Goal: Task Accomplishment & Management: Complete application form

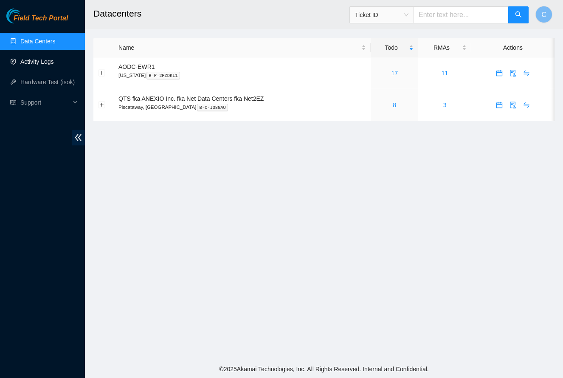
click at [41, 59] on link "Activity Logs" at bounding box center [37, 61] width 34 height 7
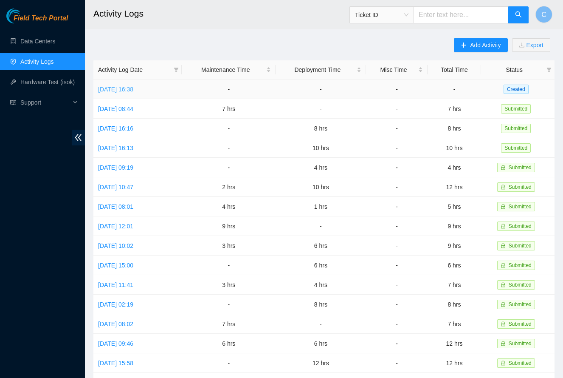
click at [127, 86] on link "[DATE] 16:38" at bounding box center [115, 89] width 35 height 7
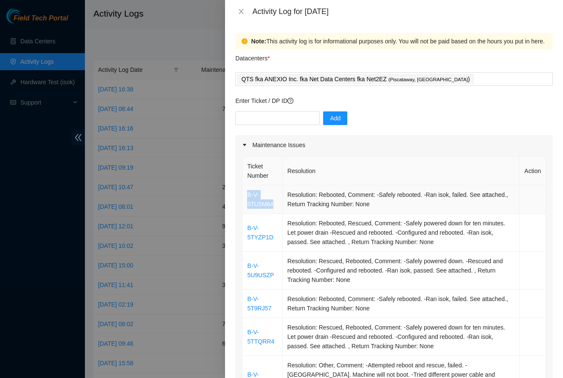
drag, startPoint x: 277, startPoint y: 206, endPoint x: 246, endPoint y: 197, distance: 32.6
click at [246, 197] on td "B-V-5TU5M64" at bounding box center [263, 199] width 40 height 28
copy link "B-V-5TU5M64"
click at [274, 123] on input "text" at bounding box center [277, 118] width 85 height 14
paste input "B-V-5TU5M64"
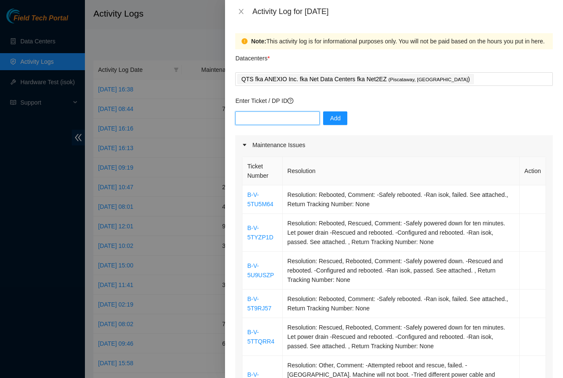
type input "B-V-5TU5M64"
click at [292, 116] on input "B-V-5TU5M64" at bounding box center [277, 118] width 85 height 14
click at [241, 11] on icon "close" at bounding box center [241, 11] width 7 height 7
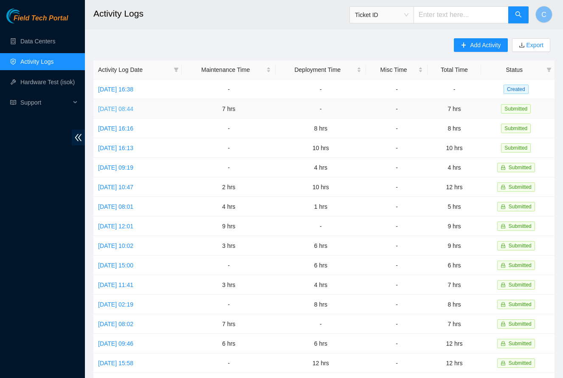
click at [133, 108] on link "Tue, 19 Aug 2025 08:44" at bounding box center [115, 108] width 35 height 7
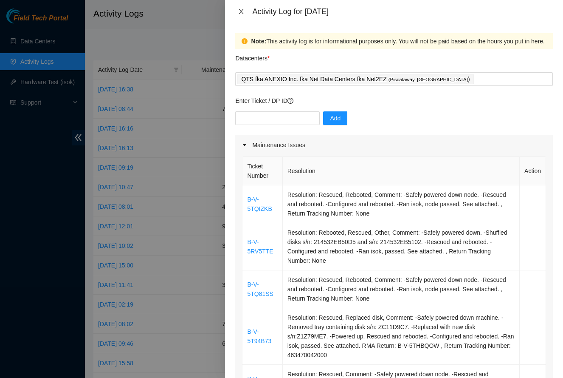
click at [241, 13] on icon "close" at bounding box center [241, 11] width 7 height 7
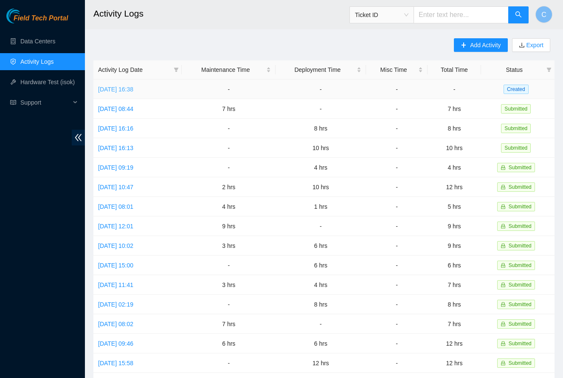
click at [133, 92] on link "Wed, 20 Aug 2025 16:38" at bounding box center [115, 89] width 35 height 7
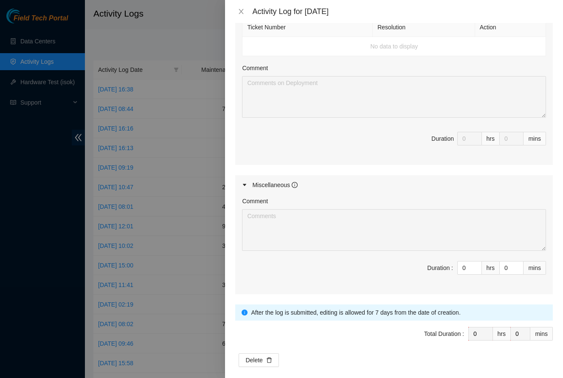
scroll to position [563, 0]
click at [297, 182] on icon "info-circle" at bounding box center [295, 185] width 6 height 6
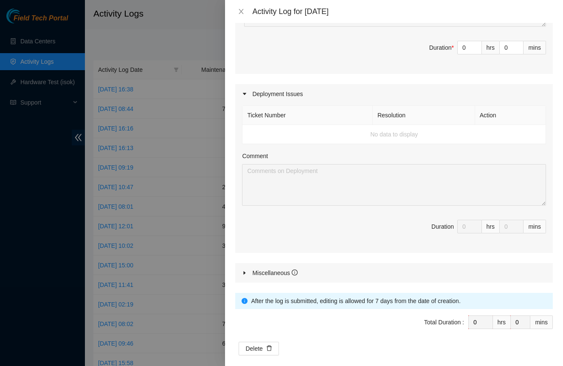
scroll to position [475, 0]
click at [466, 43] on input "0" at bounding box center [470, 48] width 24 height 13
type input "9"
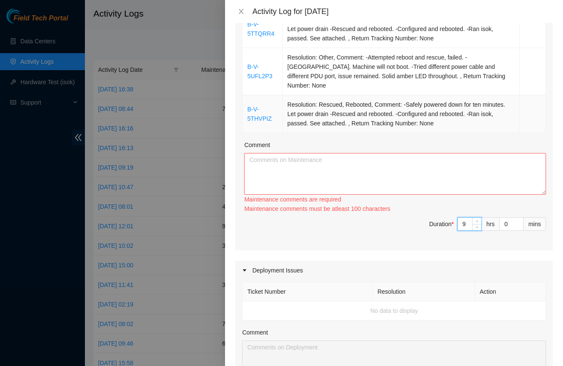
scroll to position [306, 0]
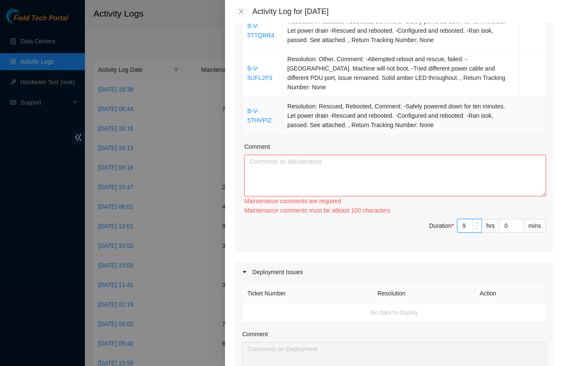
type input "9"
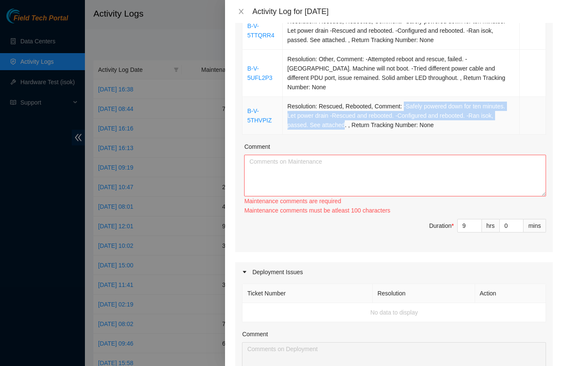
drag, startPoint x: 404, startPoint y: 93, endPoint x: 344, endPoint y: 112, distance: 63.4
click at [344, 112] on td "Resolution: Rescued, Rebooted, Comment: -Safely powered down for ten minutes. L…" at bounding box center [401, 116] width 237 height 38
copy td "-Safely powered down for ten minutes. Let power drain -Rescued and rebooted. -C…"
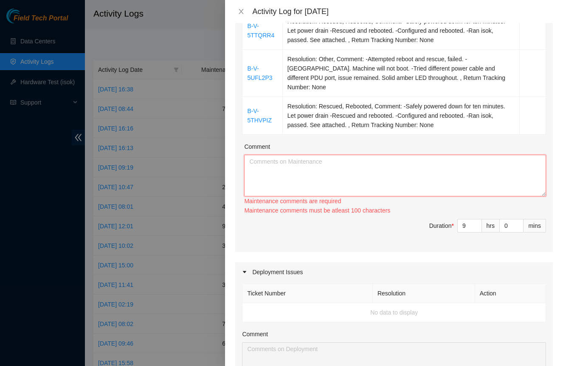
click at [331, 161] on textarea "Comment" at bounding box center [395, 176] width 302 height 42
paste textarea "-Safely powered down for ten minutes. Let power drain -Rescued and rebooted. -C…"
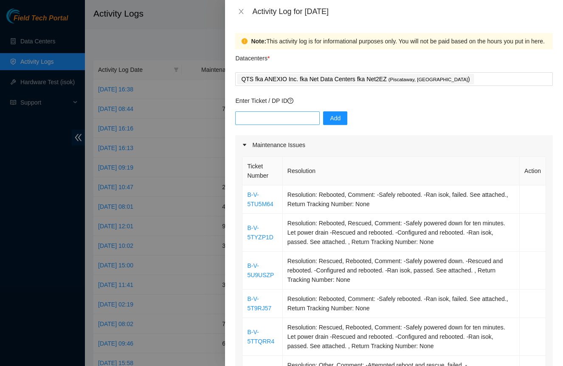
scroll to position [0, 0]
type textarea "-Safely powered down for ten minutes. Let power drain -Rescued and rebooted. -C…"
click at [280, 117] on input "text" at bounding box center [277, 118] width 85 height 14
paste input "DP82617"
type input "DP82617"
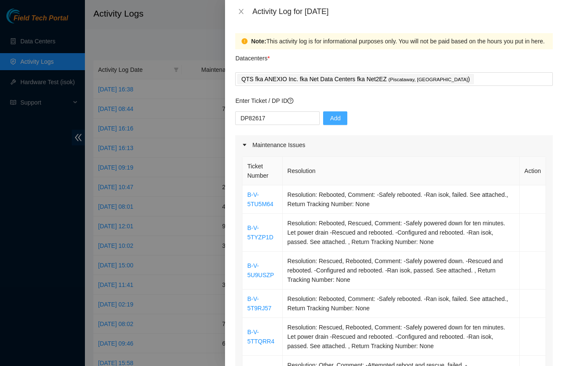
click at [337, 117] on span "Add" at bounding box center [335, 117] width 11 height 9
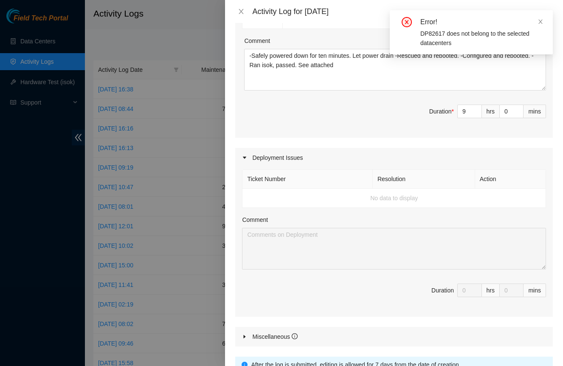
scroll to position [412, 0]
click at [540, 25] on span at bounding box center [541, 21] width 6 height 7
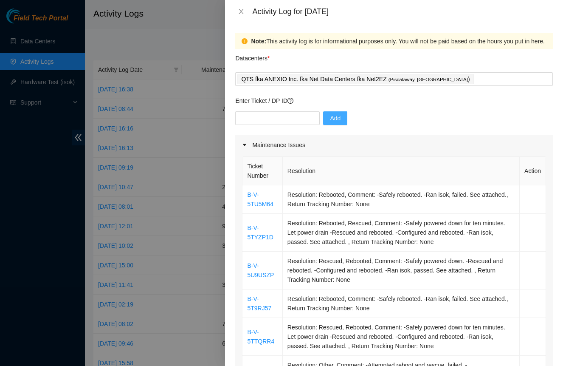
scroll to position [0, 0]
click at [295, 121] on input "text" at bounding box center [277, 118] width 85 height 14
paste input "DP82617"
type input "DP82617"
click at [347, 118] on button "Add" at bounding box center [335, 118] width 24 height 14
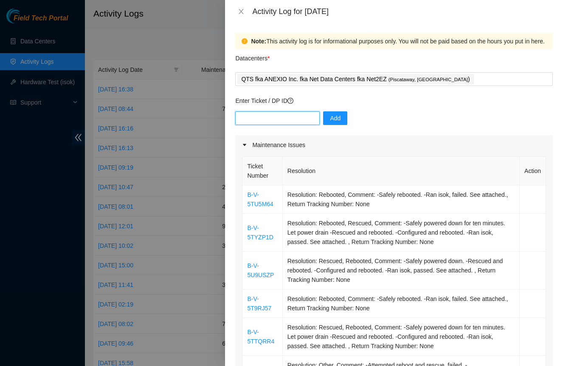
click at [303, 120] on input "text" at bounding box center [277, 118] width 85 height 14
paste input "DP82617"
type input "DP82617"
click at [342, 119] on button "Add" at bounding box center [335, 118] width 24 height 14
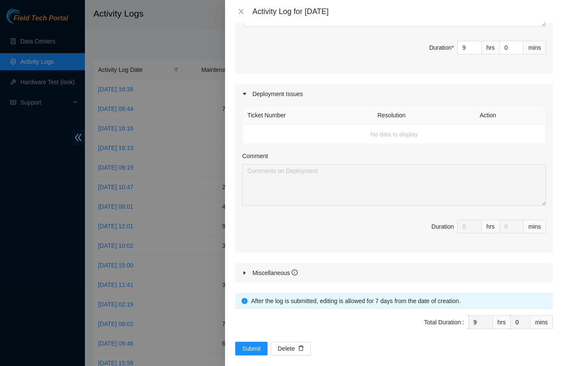
scroll to position [475, 0]
click at [404, 126] on td "No data to display" at bounding box center [395, 134] width 304 height 19
click at [292, 269] on div "Miscellaneous" at bounding box center [274, 273] width 45 height 9
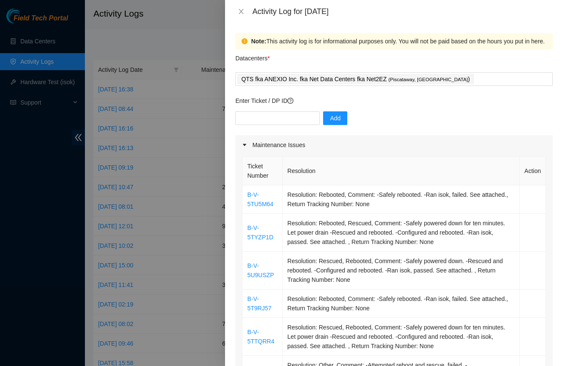
scroll to position [0, 0]
click at [287, 113] on input "text" at bounding box center [277, 118] width 85 height 14
paste input "DP78959"
type input "DP78959"
click at [347, 122] on button "Add" at bounding box center [335, 118] width 24 height 14
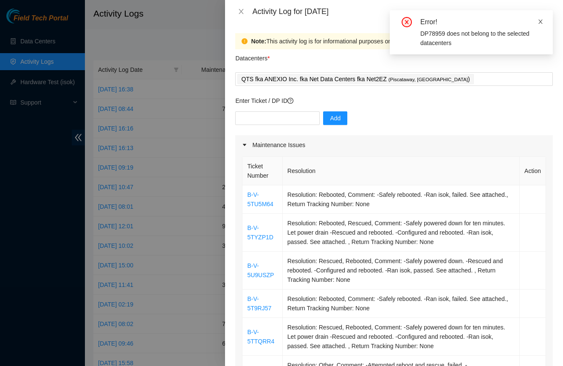
click at [542, 21] on icon "close" at bounding box center [541, 22] width 6 height 6
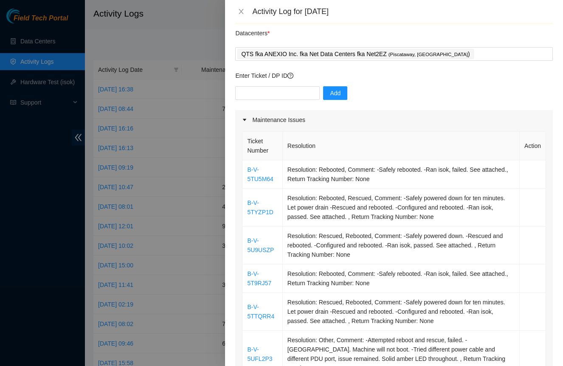
scroll to position [26, 0]
click at [240, 11] on icon "close" at bounding box center [241, 11] width 7 height 7
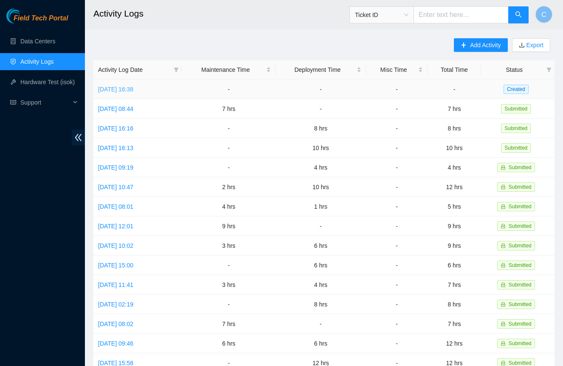
click at [129, 86] on link "Wed, 20 Aug 2025 16:38" at bounding box center [115, 89] width 35 height 7
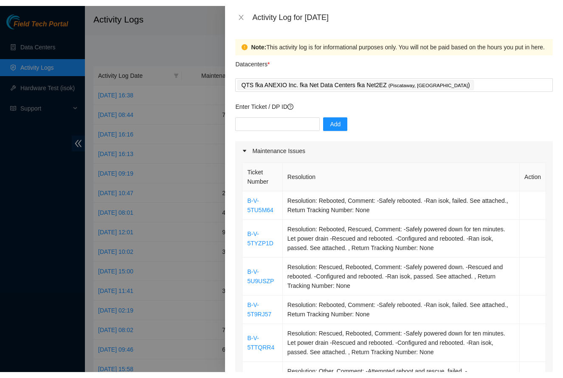
scroll to position [0, 0]
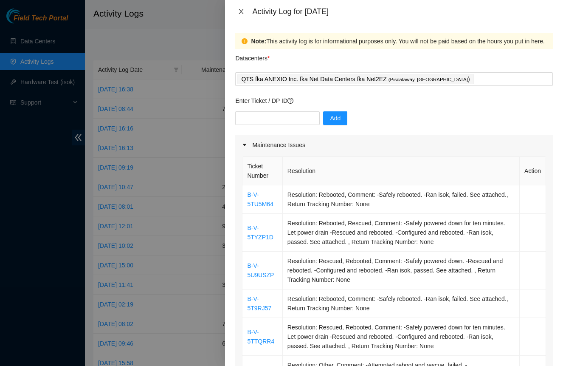
click at [240, 13] on icon "close" at bounding box center [241, 11] width 7 height 7
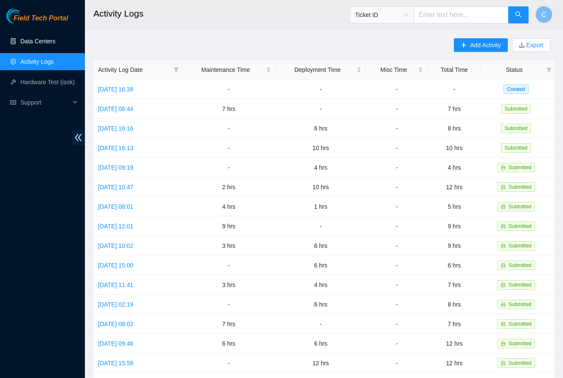
click at [52, 41] on link "Data Centers" at bounding box center [37, 41] width 35 height 7
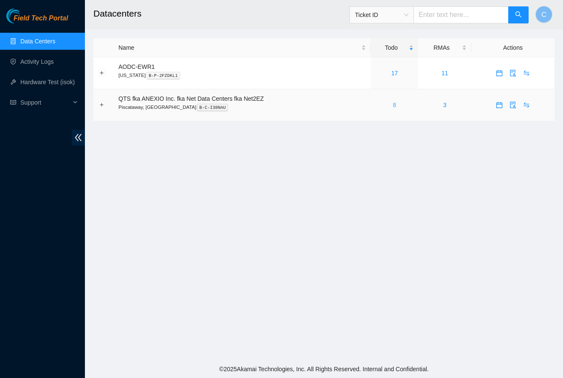
click at [396, 105] on link "8" at bounding box center [394, 105] width 3 height 7
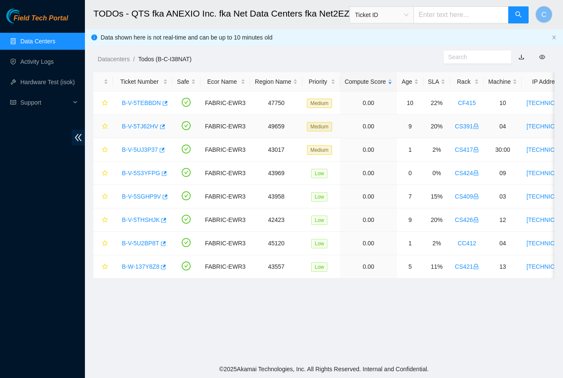
click at [151, 126] on link "B-V-5TJ62HV" at bounding box center [140, 126] width 37 height 7
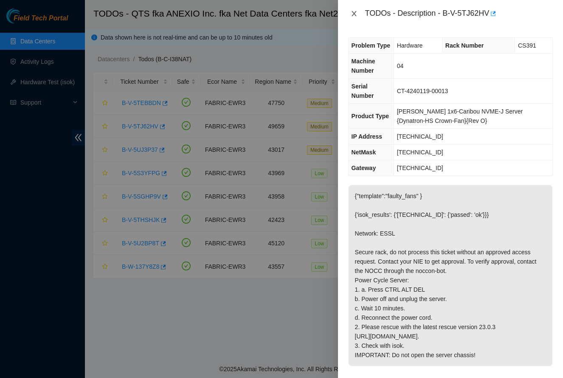
click at [354, 15] on icon "close" at bounding box center [354, 13] width 7 height 7
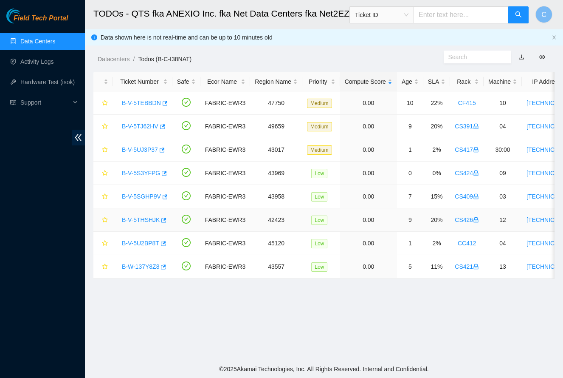
click at [143, 222] on link "B-V-5THSHJK" at bounding box center [141, 219] width 38 height 7
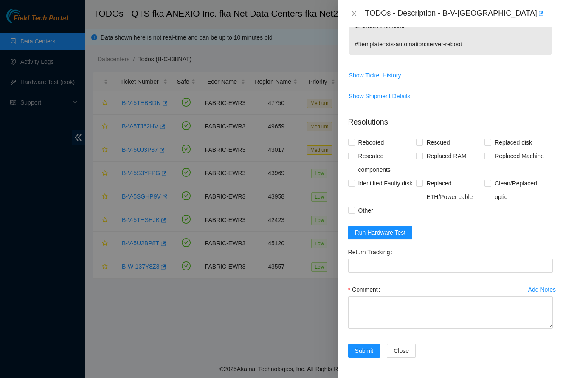
scroll to position [364, 0]
click at [429, 144] on span "Rescued" at bounding box center [438, 143] width 30 height 14
click at [422, 144] on input "Rescued" at bounding box center [419, 142] width 6 height 6
click at [429, 144] on span "Rescued" at bounding box center [438, 143] width 30 height 14
click at [422, 144] on input "Rescued" at bounding box center [419, 142] width 6 height 6
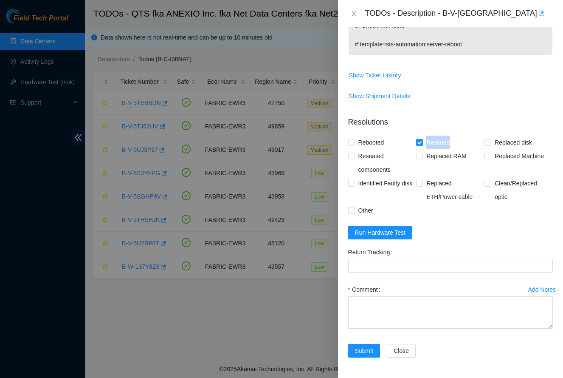
checkbox input "false"
click at [380, 161] on span "Reseated components" at bounding box center [386, 162] width 62 height 27
click at [354, 158] on input "Reseated components" at bounding box center [351, 156] width 6 height 6
checkbox input "true"
click at [375, 135] on form "Resolutions Rebooted Rescued Replaced disk Reseated components Replaced RAM Rep…" at bounding box center [450, 239] width 205 height 258
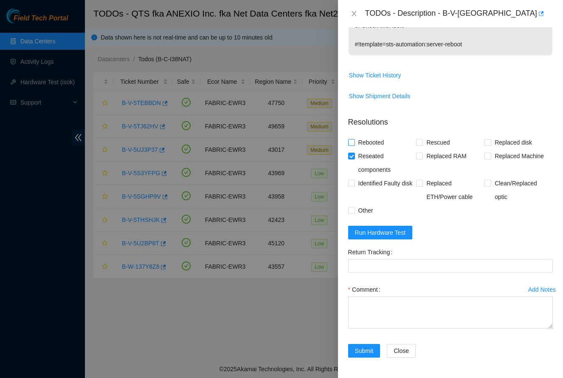
click at [373, 140] on span "Rebooted" at bounding box center [371, 143] width 33 height 14
click at [354, 140] on input "Rebooted" at bounding box center [351, 142] width 6 height 6
checkbox input "true"
click at [427, 322] on textarea "Comment" at bounding box center [450, 312] width 205 height 32
paste textarea "-Safely powered down. -Reseated all disks. -Rescued and rebooted. -Configured a…"
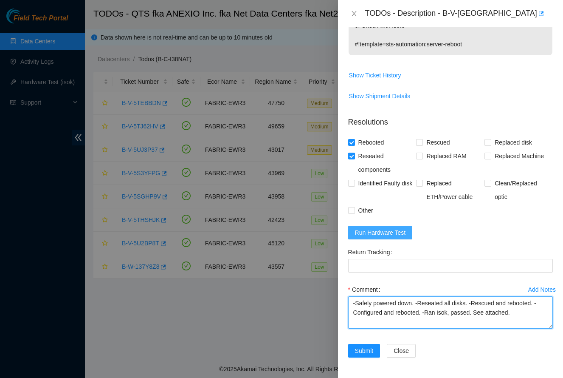
type textarea "-Safely powered down. -Reseated all disks. -Rescued and rebooted. -Configured a…"
click at [398, 235] on span "Run Hardware Test" at bounding box center [380, 232] width 51 height 9
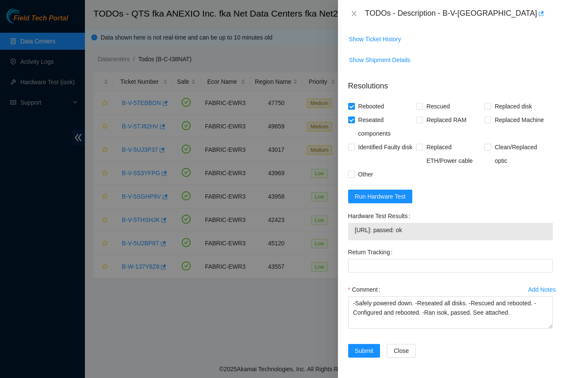
scroll to position [400, 0]
click at [364, 351] on span "Submit" at bounding box center [364, 350] width 19 height 9
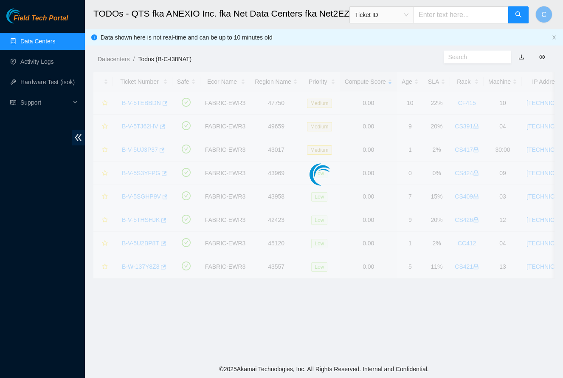
scroll to position [96, 0]
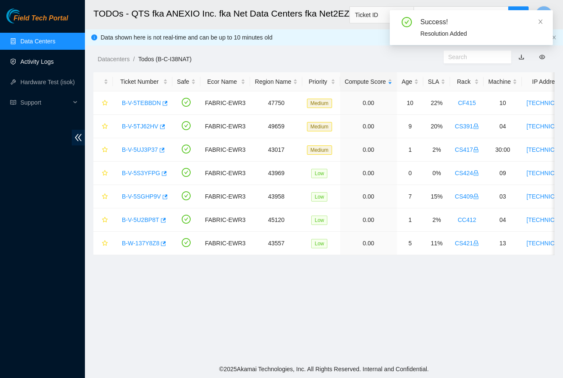
click at [42, 64] on link "Activity Logs" at bounding box center [37, 61] width 34 height 7
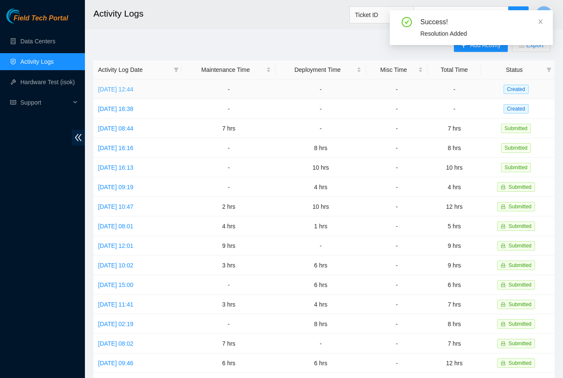
click at [133, 90] on link "Thu, 21 Aug 2025 12:44" at bounding box center [115, 89] width 35 height 7
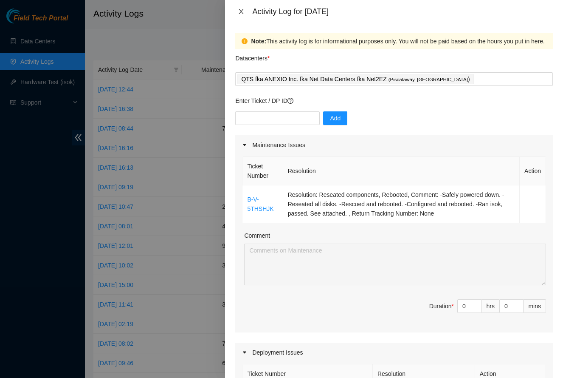
click at [240, 10] on icon "close" at bounding box center [241, 11] width 7 height 7
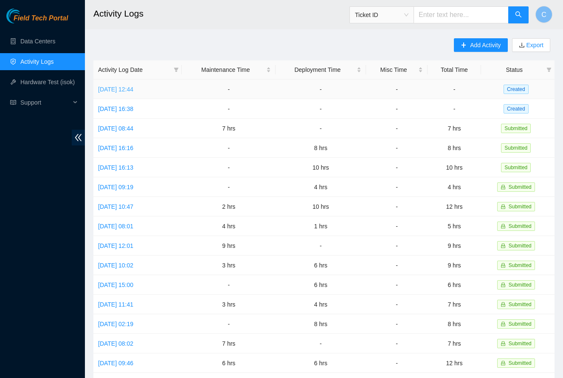
click at [133, 90] on link "Thu, 21 Aug 2025 12:44" at bounding box center [115, 89] width 35 height 7
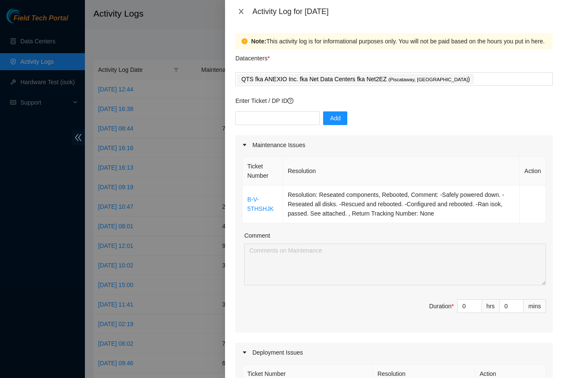
click at [243, 11] on icon "close" at bounding box center [241, 11] width 7 height 7
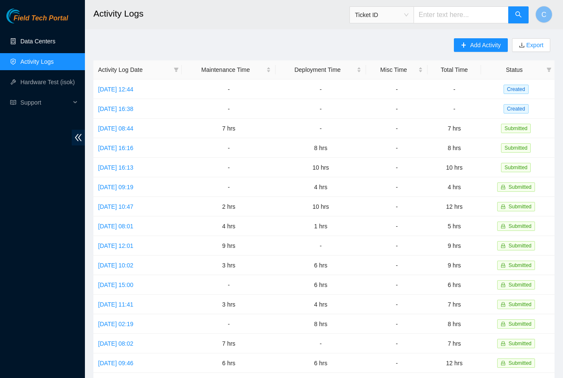
click at [41, 40] on link "Data Centers" at bounding box center [37, 41] width 35 height 7
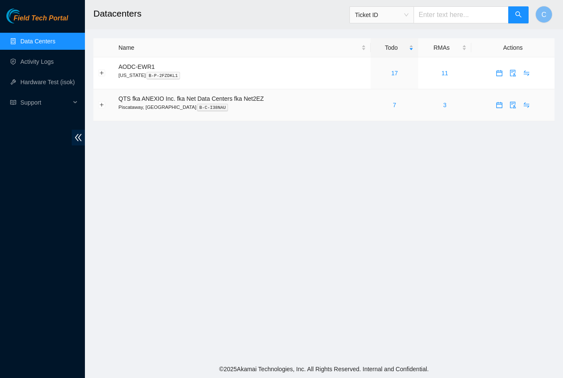
click at [400, 107] on div "7" at bounding box center [395, 104] width 38 height 9
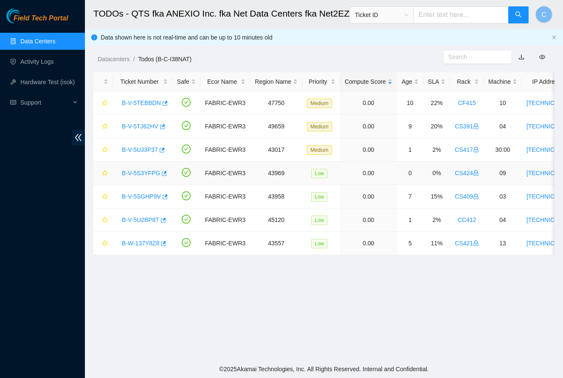
click at [148, 173] on link "B-V-5S3YFPG" at bounding box center [141, 173] width 38 height 7
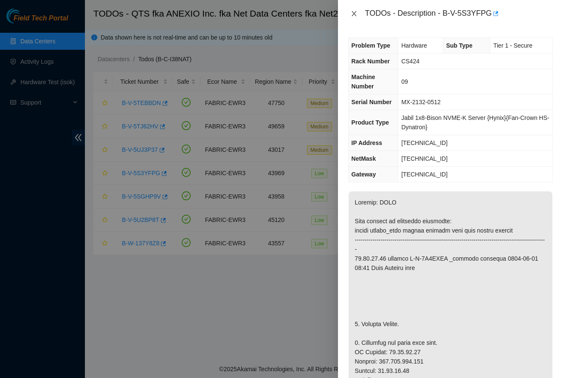
click at [353, 13] on icon "close" at bounding box center [354, 13] width 7 height 7
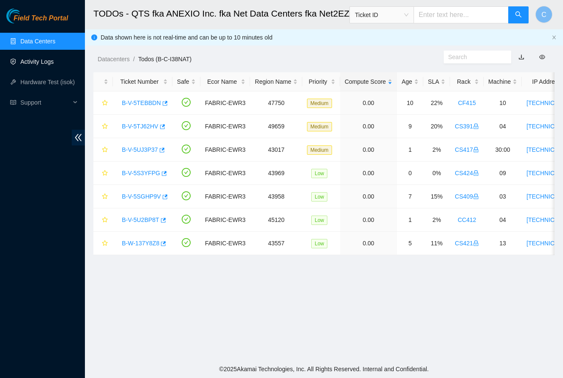
click at [42, 60] on link "Activity Logs" at bounding box center [37, 61] width 34 height 7
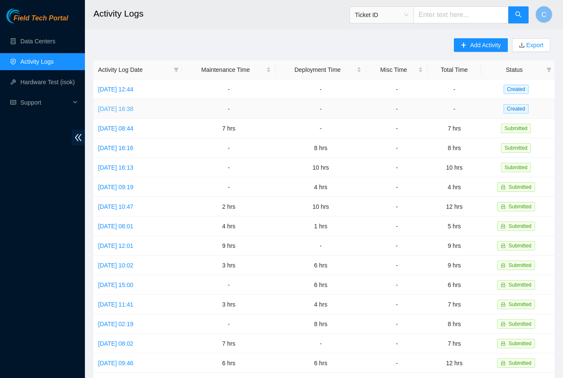
click at [125, 108] on link "Wed, 20 Aug 2025 16:38" at bounding box center [115, 108] width 35 height 7
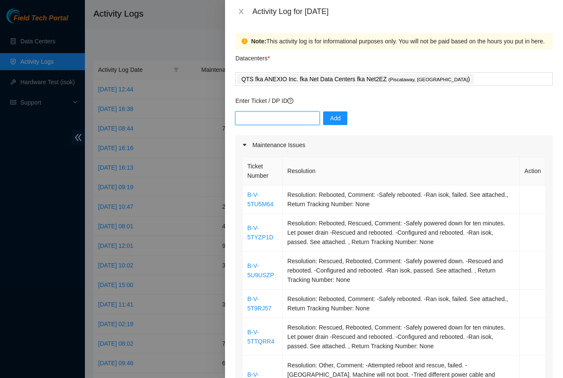
click at [271, 124] on input "text" at bounding box center [277, 118] width 85 height 14
paste input "DP82617"
type input "DP82617"
click at [337, 119] on span "Add" at bounding box center [335, 117] width 11 height 9
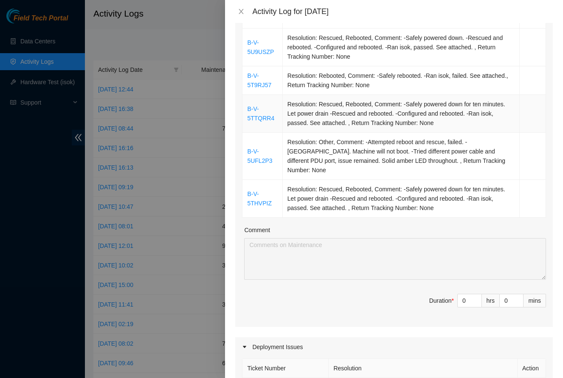
scroll to position [230, 0]
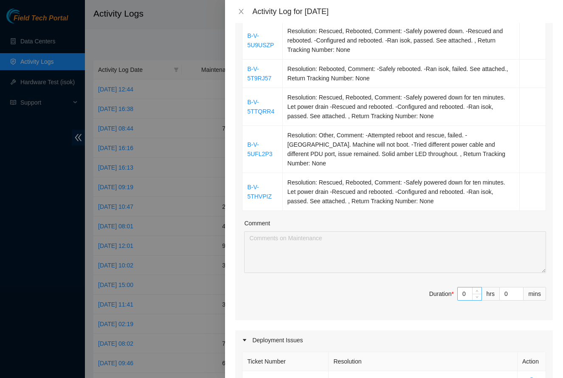
click at [465, 287] on input "0" at bounding box center [470, 293] width 24 height 13
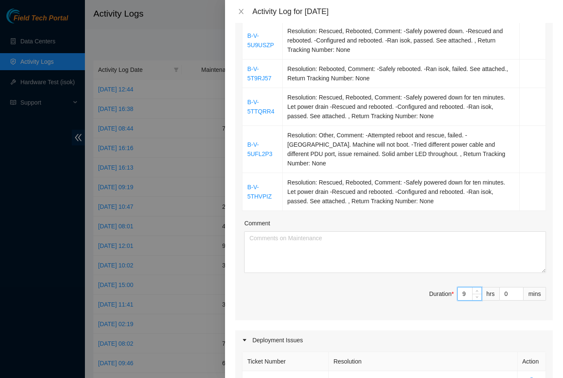
type input "9"
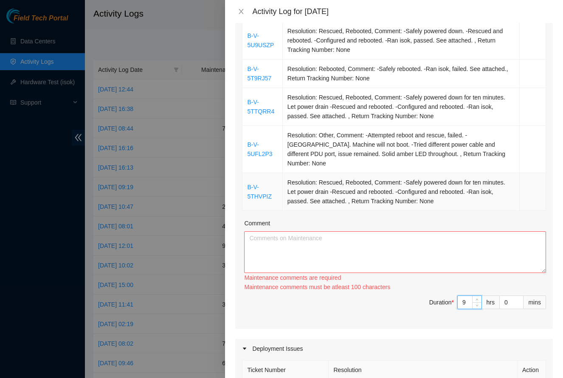
type input "9"
click at [415, 179] on td "Resolution: Rescued, Rebooted, Comment: -Safely powered down for ten minutes. L…" at bounding box center [401, 192] width 237 height 38
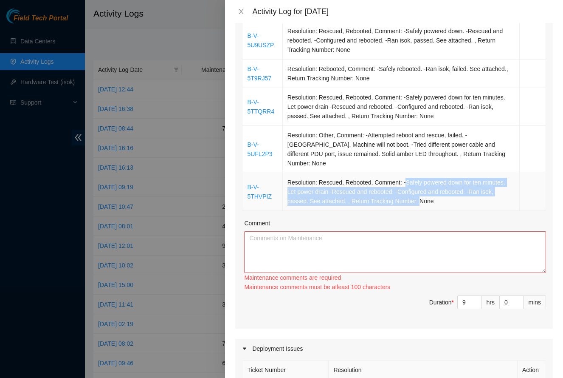
drag, startPoint x: 406, startPoint y: 172, endPoint x: 421, endPoint y: 189, distance: 23.2
click at [421, 189] on td "Resolution: Rescued, Rebooted, Comment: -Safely powered down for ten minutes. L…" at bounding box center [401, 192] width 237 height 38
copy td "Safely powered down for ten minutes. Let power drain -Rescued and rebooted. -Co…"
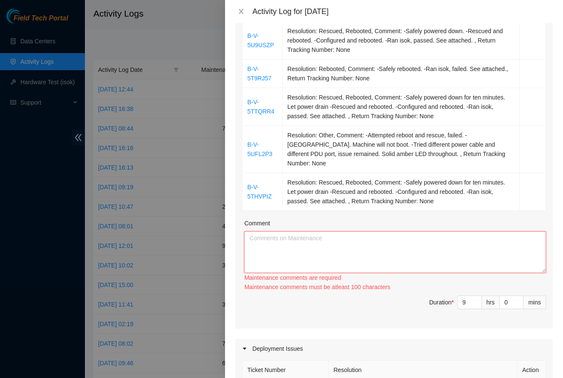
click at [405, 236] on textarea "Comment" at bounding box center [395, 252] width 302 height 42
paste textarea "Safely powered down for ten minutes. Let power drain -Rescued and rebooted. -Co…"
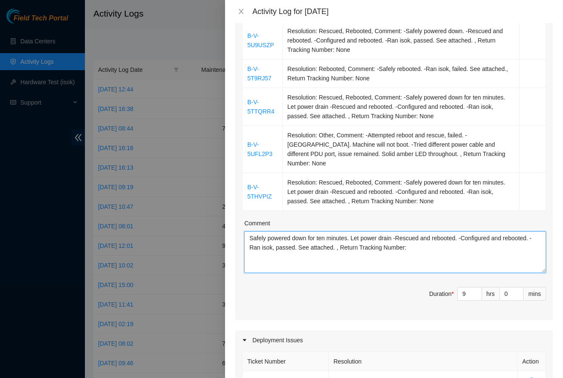
type textarea "Safely powered down for ten minutes. Let power drain -Rescued and rebooted. -Co…"
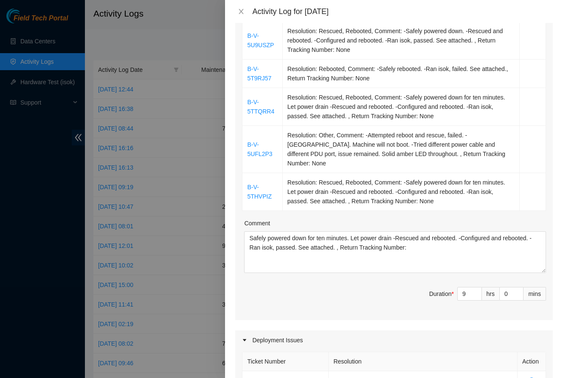
click at [393, 270] on div "Ticket Number Resolution Action B-V-5TU5M64 Resolution: Rebooted, Comment: -Saf…" at bounding box center [394, 122] width 318 height 395
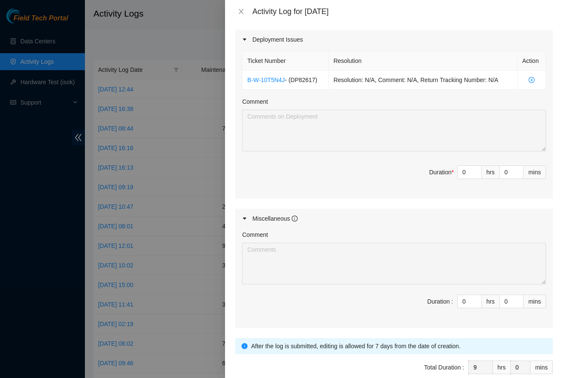
scroll to position [528, 0]
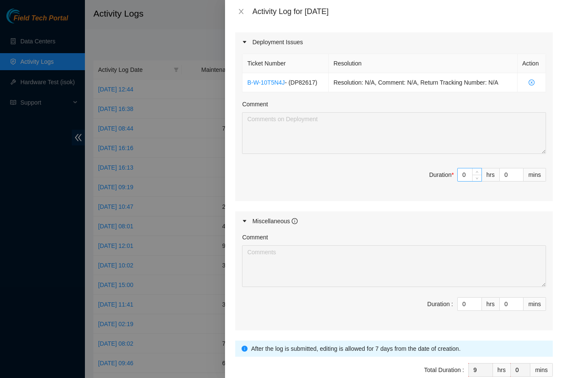
click at [465, 168] on input "0" at bounding box center [470, 174] width 24 height 13
type input "2"
type input "11"
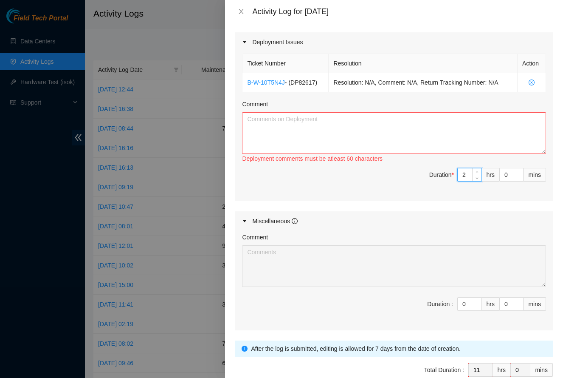
type input "2"
click at [443, 128] on textarea "Comment" at bounding box center [394, 133] width 304 height 42
click at [362, 129] on textarea "Comment" at bounding box center [394, 133] width 304 height 42
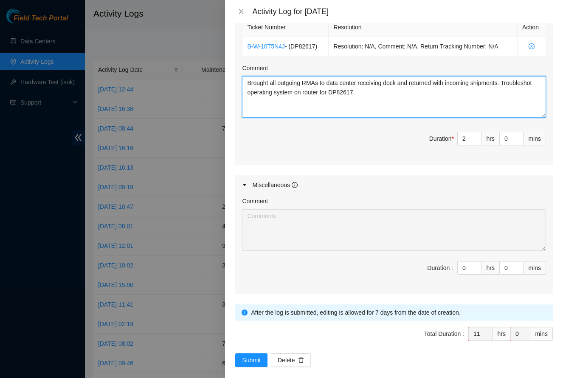
scroll to position [563, 0]
type textarea "Brought all outgoing RMAs to data center receiving dock and returned with incom…"
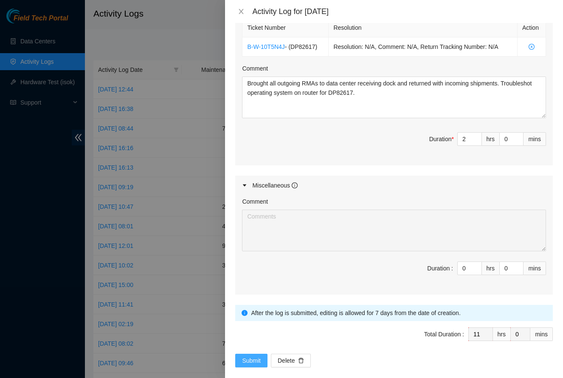
click at [254, 356] on span "Submit" at bounding box center [251, 360] width 19 height 9
click at [249, 356] on span "Submit" at bounding box center [251, 360] width 19 height 9
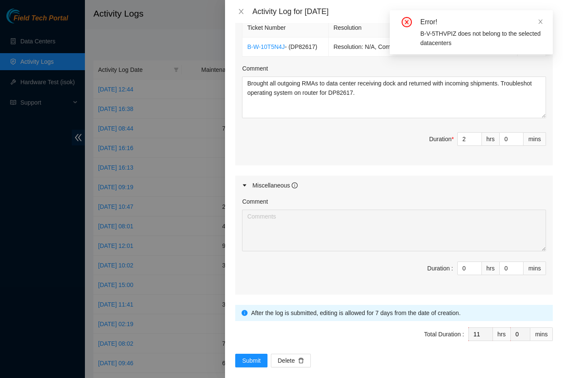
click at [544, 23] on div "Error! B-V-5THVPIZ does not belong to the selected datacenters" at bounding box center [471, 32] width 163 height 44
click at [543, 21] on icon "close" at bounding box center [541, 22] width 6 height 6
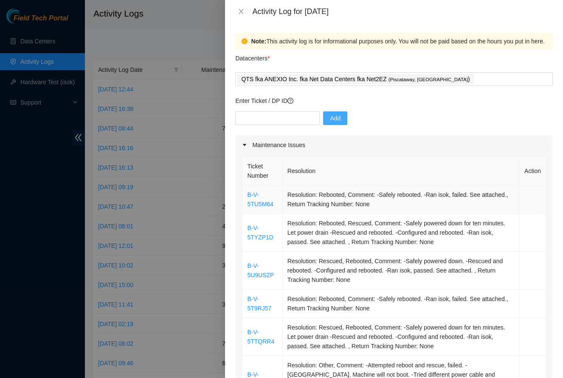
scroll to position [0, 0]
click at [241, 14] on icon "close" at bounding box center [241, 11] width 7 height 7
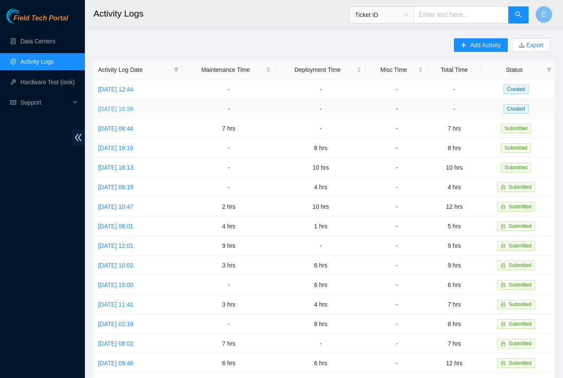
click at [133, 109] on link "Wed, 20 Aug 2025 16:38" at bounding box center [115, 108] width 35 height 7
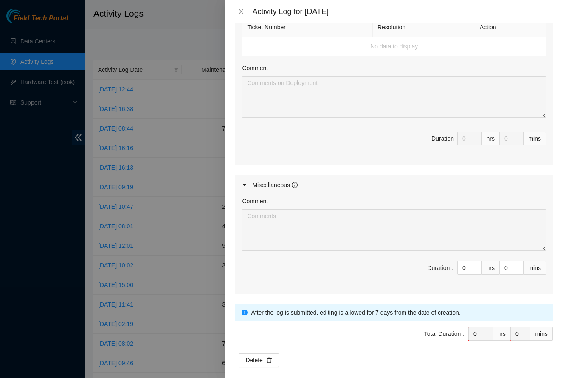
scroll to position [563, 0]
click at [243, 11] on icon "close" at bounding box center [241, 11] width 7 height 7
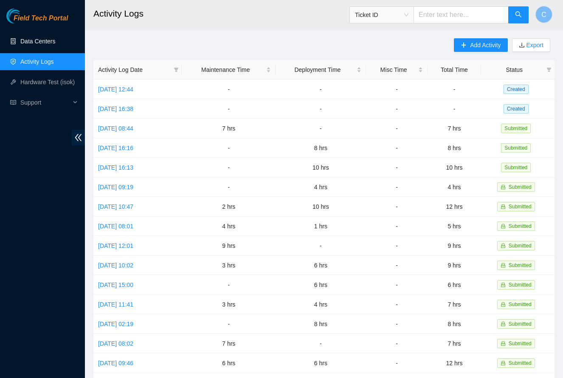
click at [30, 42] on link "Data Centers" at bounding box center [37, 41] width 35 height 7
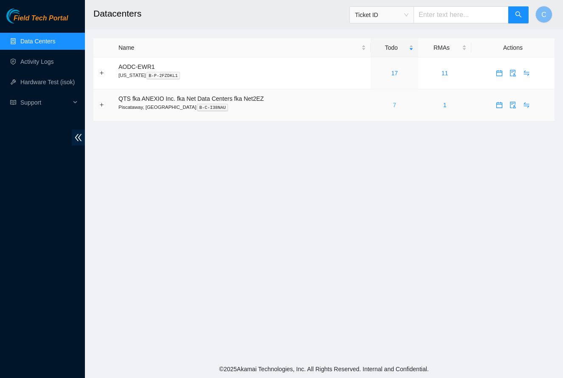
click at [396, 105] on link "7" at bounding box center [394, 105] width 3 height 7
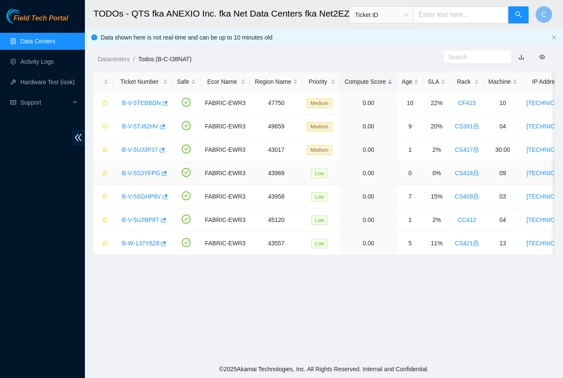
click at [140, 173] on link "B-V-5S3YFPG" at bounding box center [141, 173] width 38 height 7
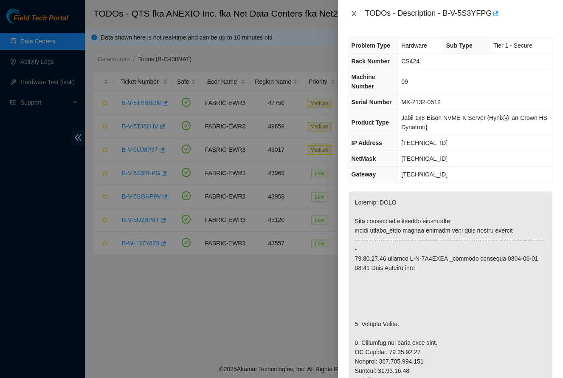
click at [356, 14] on icon "close" at bounding box center [354, 13] width 7 height 7
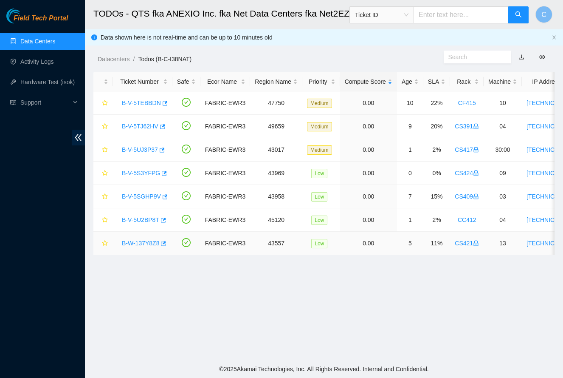
click at [139, 244] on link "B-W-137Y8Z8" at bounding box center [140, 243] width 37 height 7
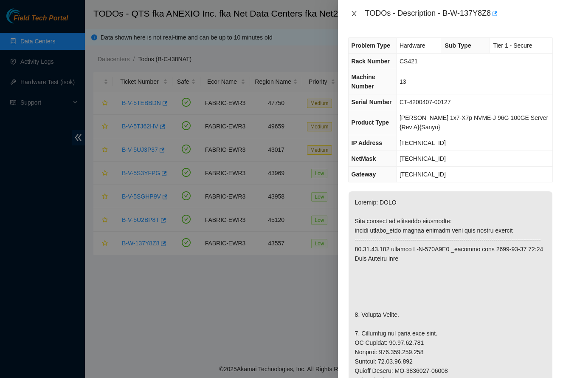
click at [354, 18] on button "Close" at bounding box center [354, 14] width 12 height 8
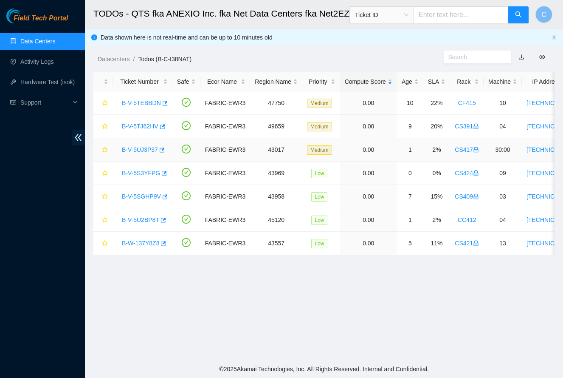
click at [147, 148] on link "B-V-5UJ3P37" at bounding box center [140, 149] width 36 height 7
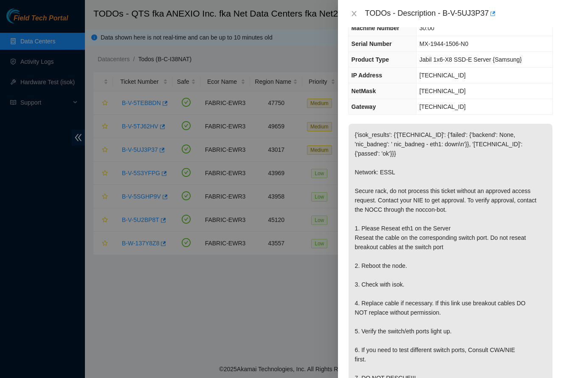
scroll to position [37, 0]
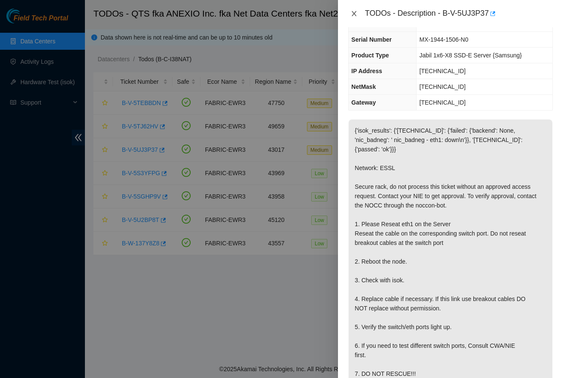
click at [354, 14] on icon "close" at bounding box center [354, 13] width 5 height 5
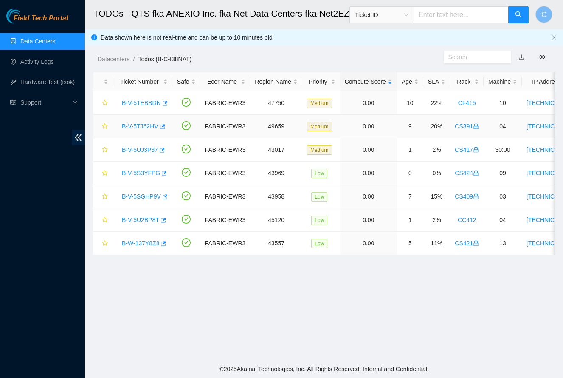
click at [142, 125] on link "B-V-5TJ62HV" at bounding box center [140, 126] width 37 height 7
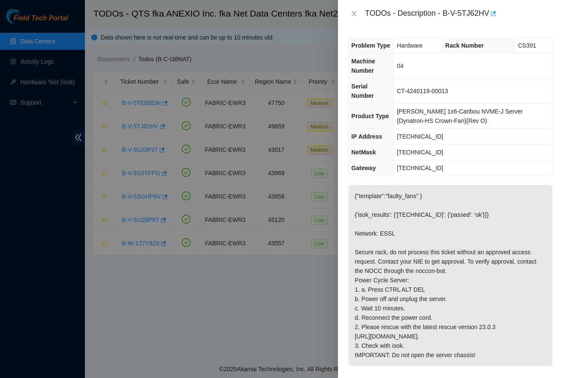
scroll to position [0, 0]
click at [350, 17] on button "Close" at bounding box center [354, 14] width 12 height 8
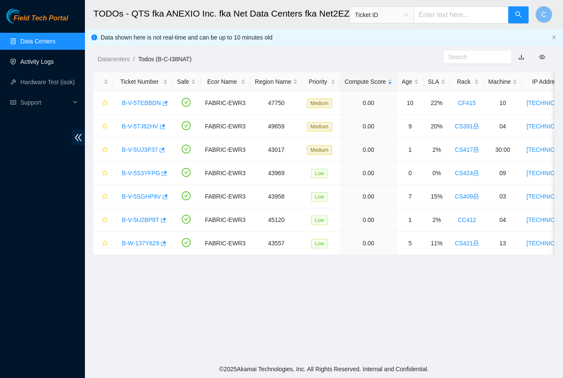
click at [48, 58] on link "Activity Logs" at bounding box center [37, 61] width 34 height 7
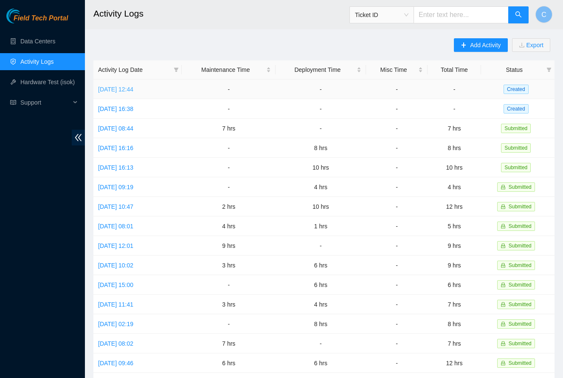
click at [133, 90] on link "Thu, 21 Aug 2025 12:44" at bounding box center [115, 89] width 35 height 7
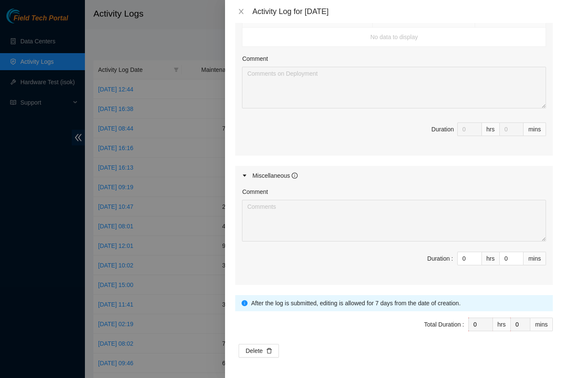
scroll to position [355, 0]
click at [240, 11] on icon "close" at bounding box center [241, 11] width 7 height 7
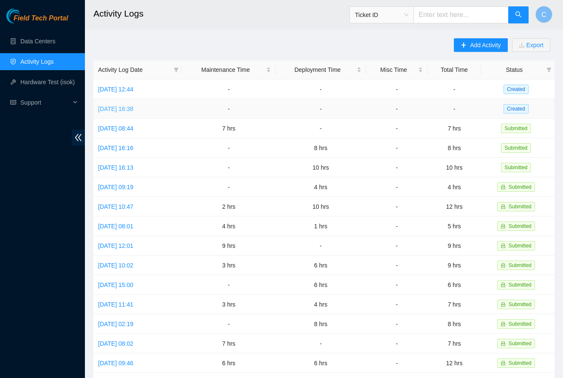
click at [133, 106] on link "Wed, 20 Aug 2025 16:38" at bounding box center [115, 108] width 35 height 7
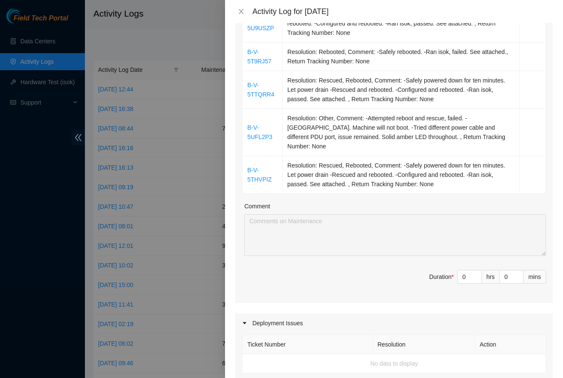
scroll to position [255, 0]
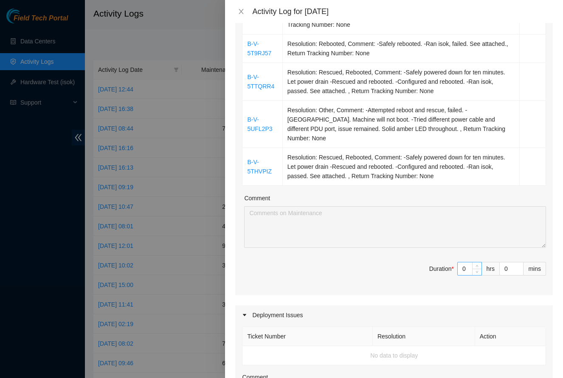
click at [466, 262] on input "0" at bounding box center [470, 268] width 24 height 13
type input "9"
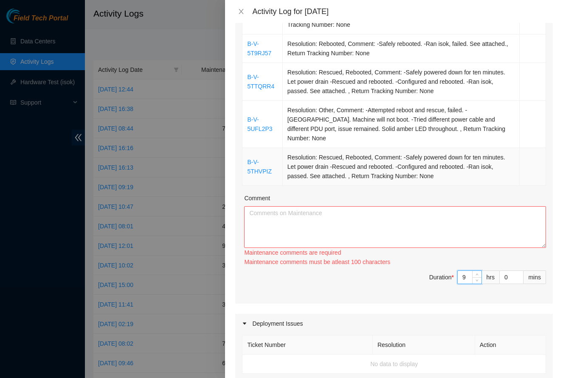
type input "9"
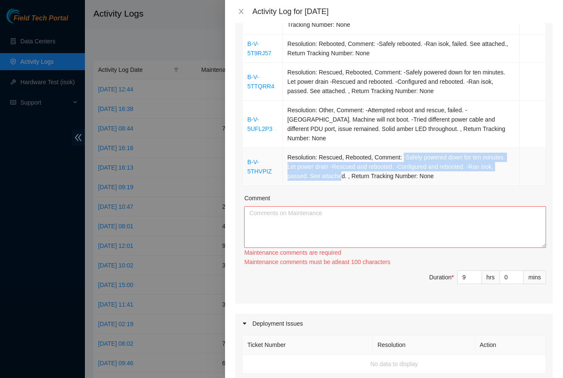
drag, startPoint x: 404, startPoint y: 149, endPoint x: 342, endPoint y: 165, distance: 64.1
click at [342, 165] on td "Resolution: Rescued, Rebooted, Comment: -Safely powered down for ten minutes. L…" at bounding box center [401, 167] width 237 height 38
copy td "-Safely powered down for ten minutes. Let power drain -Rescued and rebooted. -C…"
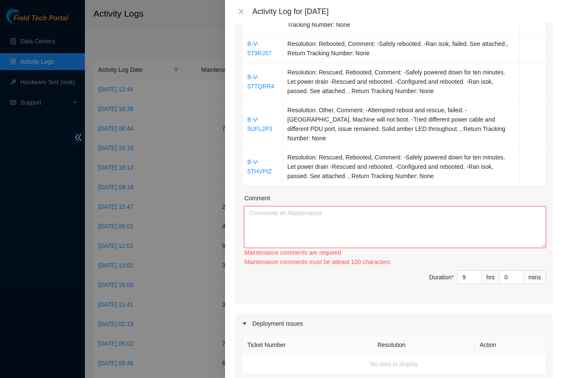
click at [334, 209] on textarea "Comment" at bounding box center [395, 227] width 302 height 42
paste textarea "-Safely powered down for ten minutes. Let power drain -Rescued and rebooted. -C…"
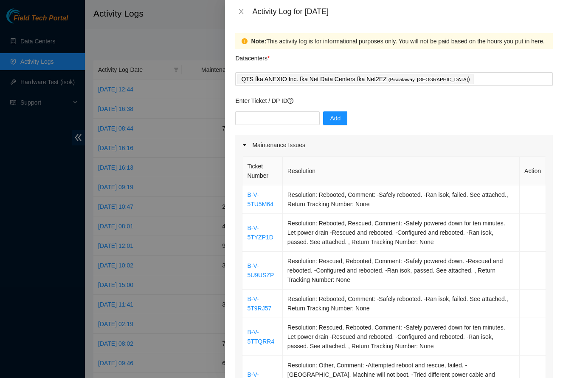
scroll to position [0, 0]
type textarea "-Safely powered down for ten minutes. Let power drain -Rescued and rebooted. -C…"
click at [294, 119] on input "text" at bounding box center [277, 118] width 85 height 14
paste input "DP82617"
type input "DP82617"
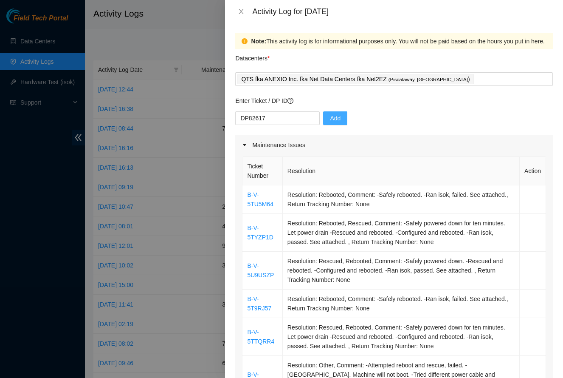
click at [340, 120] on span "Add" at bounding box center [335, 117] width 11 height 9
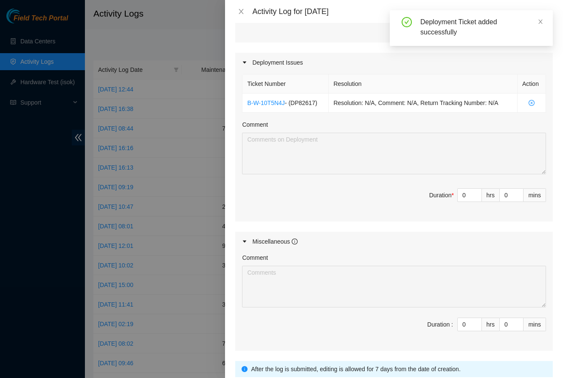
scroll to position [508, 0]
click at [470, 188] on input "0" at bounding box center [470, 194] width 24 height 13
type input "2"
type input "11"
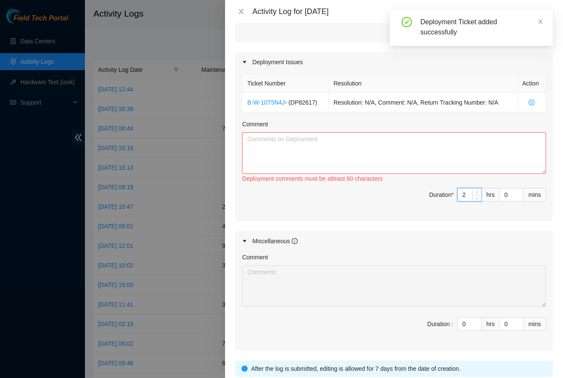
type input "2"
click at [398, 141] on textarea "Comment" at bounding box center [394, 153] width 304 height 42
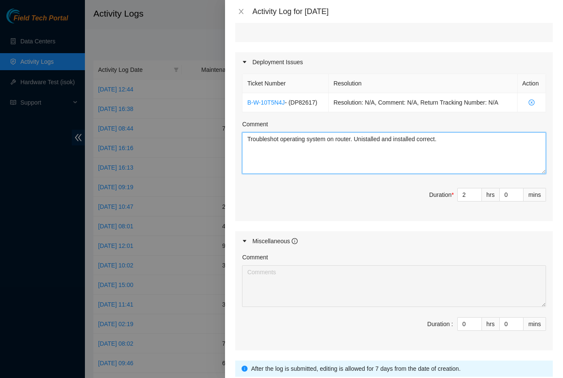
click at [248, 132] on textarea "Troubleshot operating system on router. Unistalled and installed correct." at bounding box center [394, 153] width 304 height 42
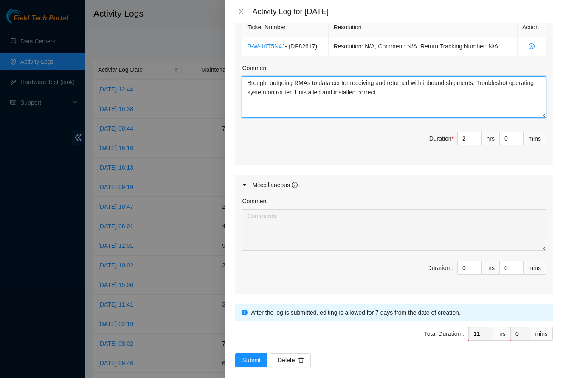
scroll to position [563, 0]
type textarea "Brought outgoing RMAs to data center receiving and returned with inbound shipme…"
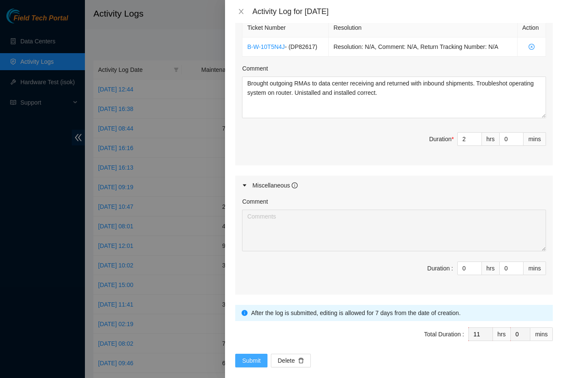
click at [254, 356] on span "Submit" at bounding box center [251, 360] width 19 height 9
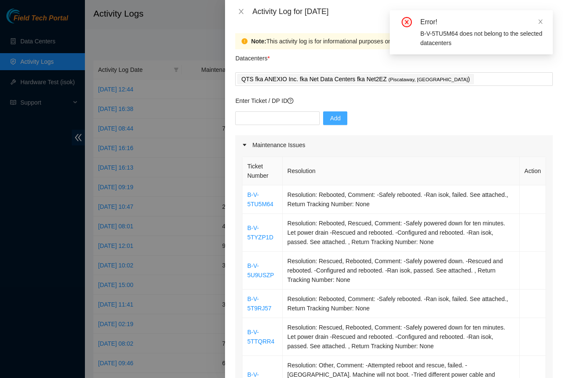
scroll to position [0, 0]
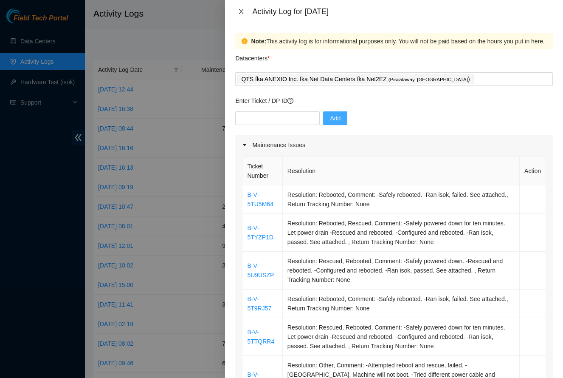
click at [242, 12] on icon "close" at bounding box center [241, 11] width 5 height 5
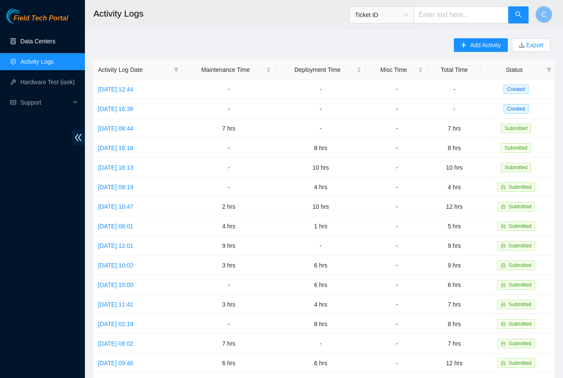
click at [46, 42] on link "Data Centers" at bounding box center [37, 41] width 35 height 7
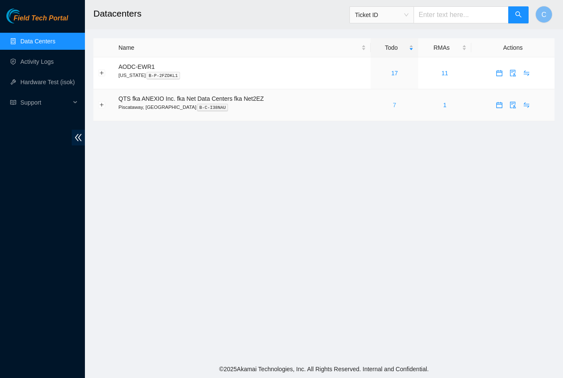
click at [396, 103] on link "7" at bounding box center [394, 105] width 3 height 7
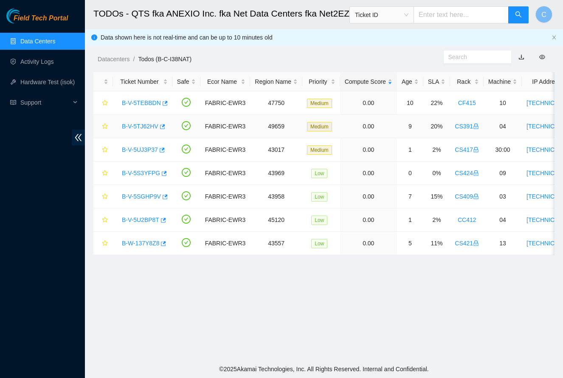
click at [126, 126] on link "B-V-5TJ62HV" at bounding box center [140, 126] width 37 height 7
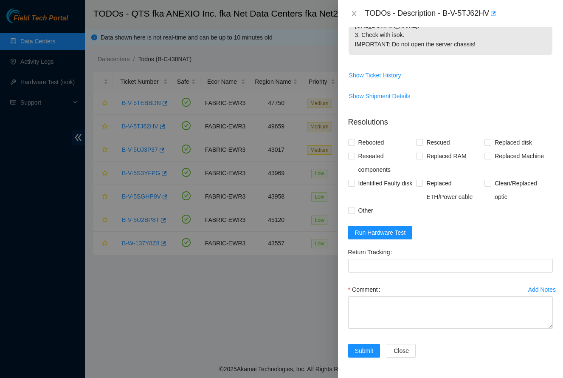
scroll to position [348, 0]
click at [353, 15] on icon "close" at bounding box center [354, 13] width 5 height 5
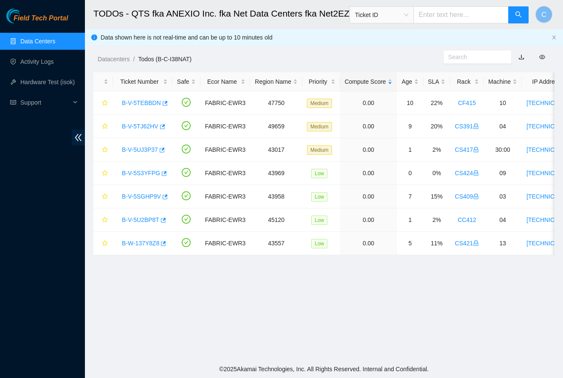
scroll to position [96, 0]
click at [153, 198] on link "B-V-5SGHP9V" at bounding box center [141, 196] width 39 height 7
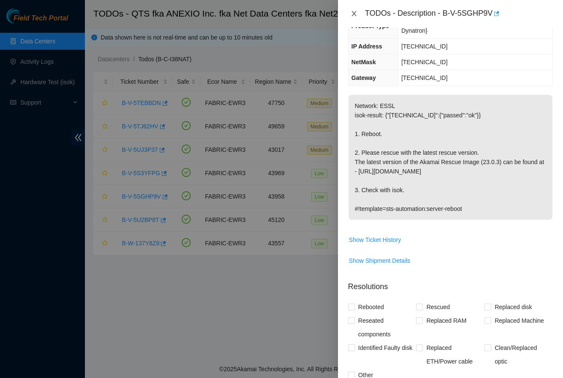
click at [351, 15] on icon "close" at bounding box center [354, 13] width 7 height 7
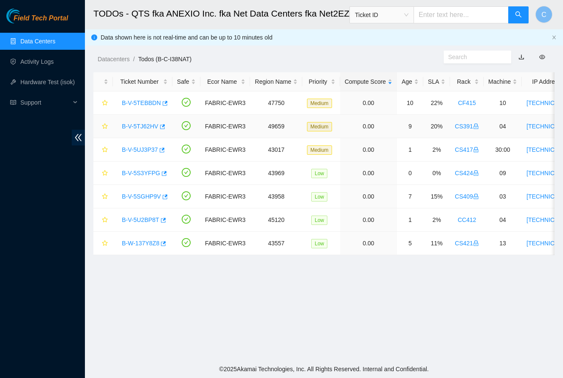
click at [140, 124] on link "B-V-5TJ62HV" at bounding box center [140, 126] width 37 height 7
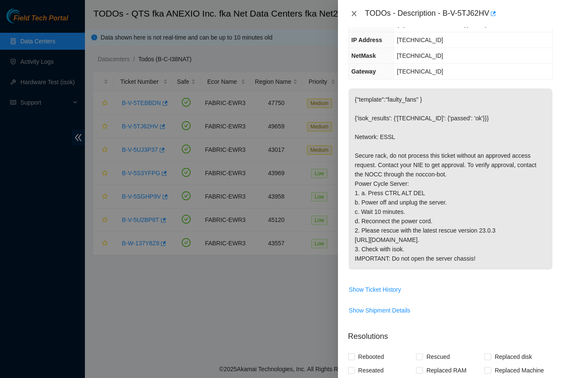
click at [355, 14] on icon "close" at bounding box center [354, 13] width 7 height 7
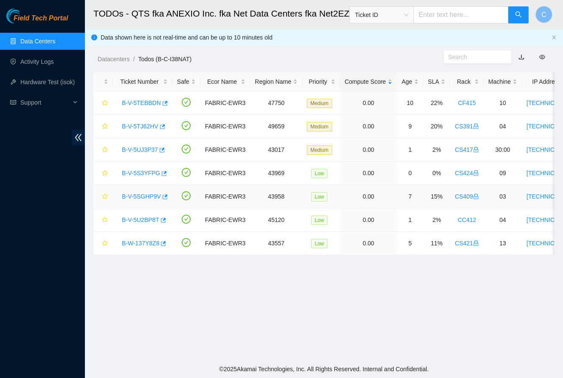
click at [146, 198] on link "B-V-5SGHP9V" at bounding box center [141, 196] width 39 height 7
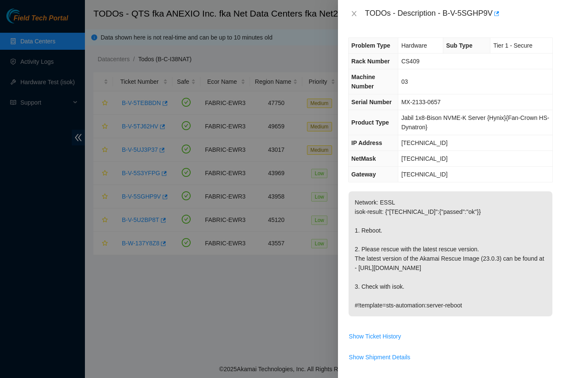
scroll to position [0, 0]
click at [354, 12] on icon "close" at bounding box center [354, 13] width 7 height 7
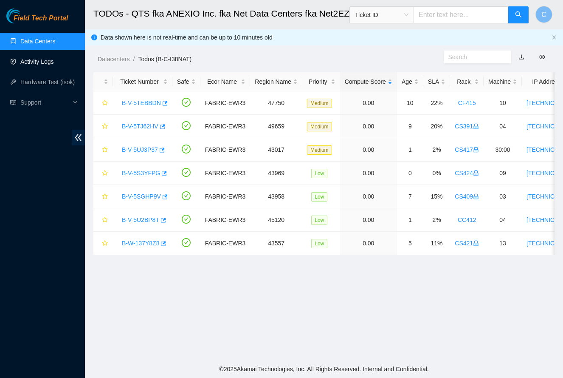
click at [51, 60] on link "Activity Logs" at bounding box center [37, 61] width 34 height 7
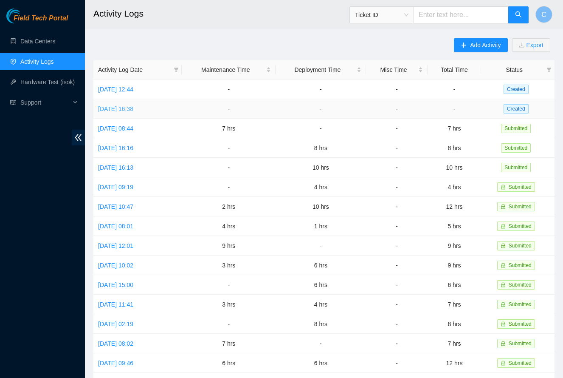
click at [133, 106] on link "Wed, 20 Aug 2025 16:38" at bounding box center [115, 108] width 35 height 7
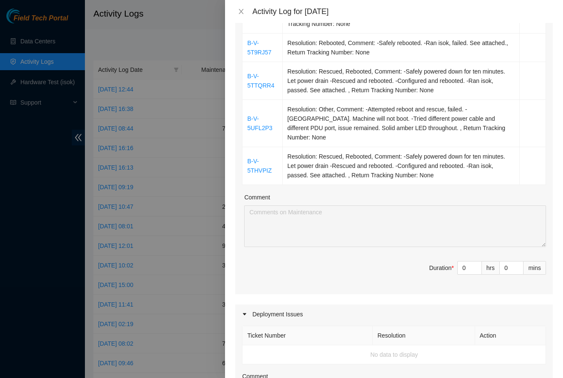
scroll to position [258, 0]
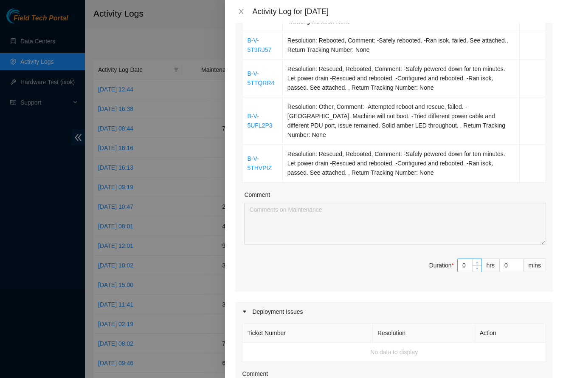
click at [467, 259] on input "0" at bounding box center [470, 265] width 24 height 13
type input "9"
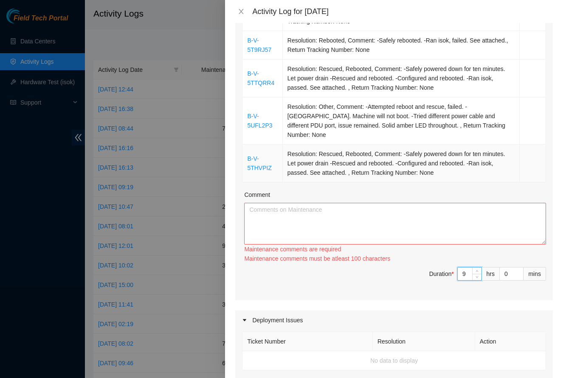
type input "9"
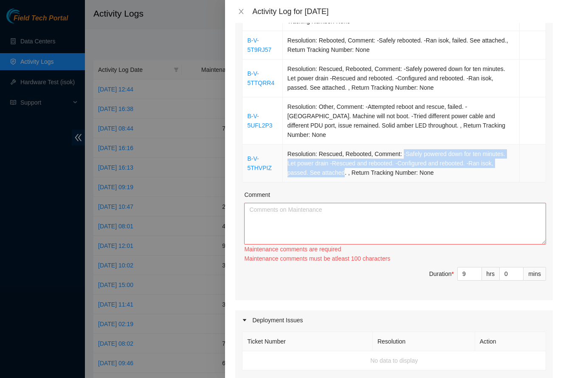
drag, startPoint x: 404, startPoint y: 144, endPoint x: 344, endPoint y: 160, distance: 62.6
click at [344, 160] on td "Resolution: Rescued, Rebooted, Comment: -Safely powered down for ten minutes. L…" at bounding box center [401, 163] width 237 height 38
copy td "-Safely powered down for ten minutes. Let power drain -Rescued and rebooted. -C…"
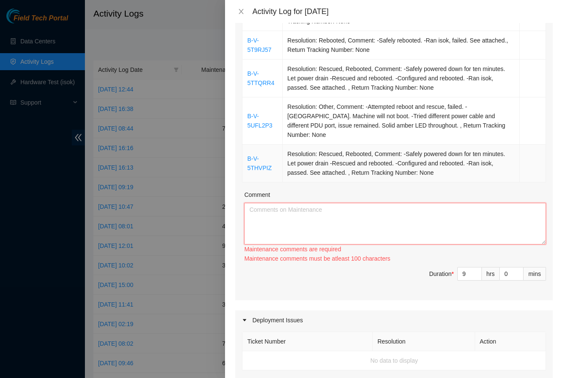
click at [330, 211] on textarea "Comment" at bounding box center [395, 224] width 302 height 42
paste textarea "-Safely powered down for ten minutes. Let power drain -Rescued and rebooted. -C…"
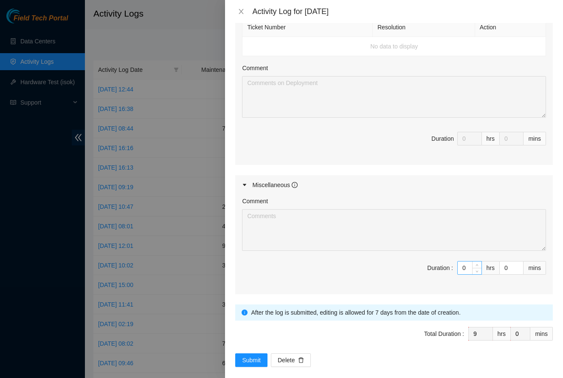
scroll to position [563, 0]
type textarea "-Safely powered down for ten minutes. Let power drain -Rescued and rebooted. -C…"
click at [466, 262] on input "0" at bounding box center [470, 268] width 24 height 13
type input "2"
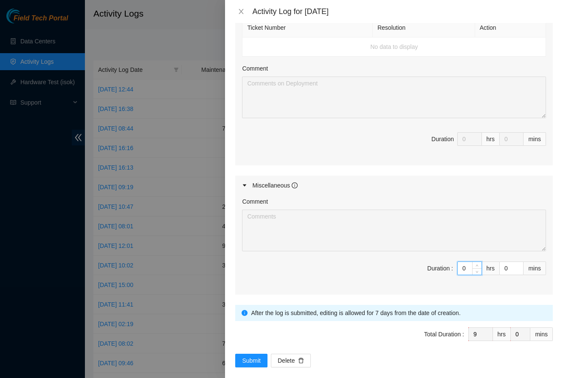
type input "11"
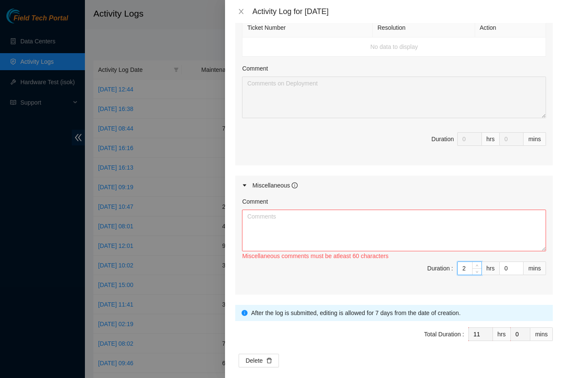
type input "2"
click at [428, 223] on textarea "Comment" at bounding box center [394, 230] width 304 height 42
paste textarea "DP82617"
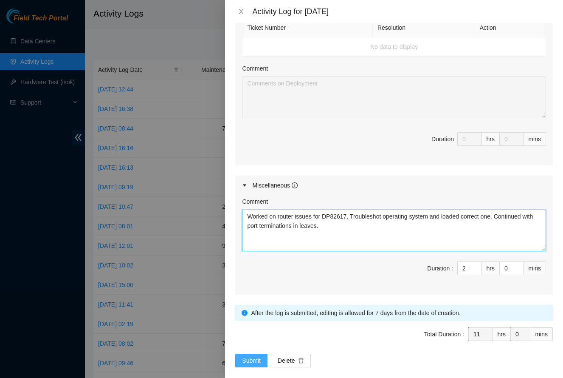
type textarea "Worked on router issues for DP82617. Troubleshot operating system and loaded co…"
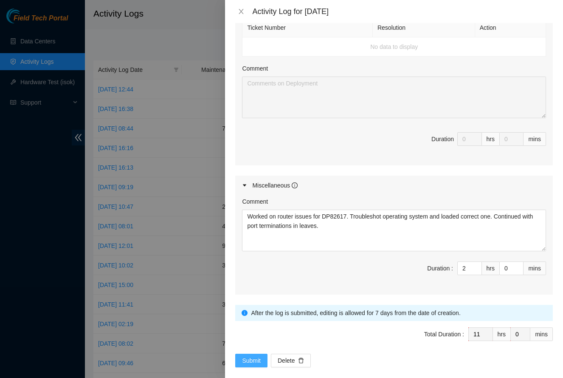
click at [253, 353] on button "Submit" at bounding box center [251, 360] width 32 height 14
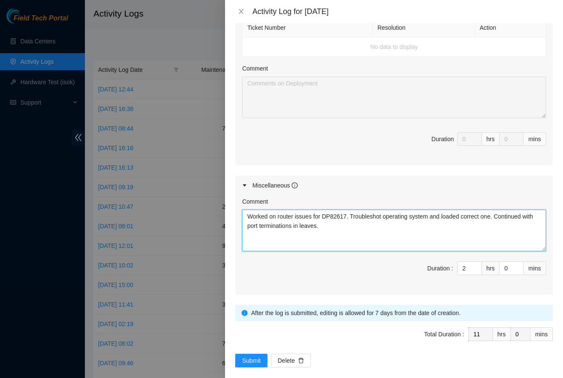
drag, startPoint x: 398, startPoint y: 230, endPoint x: 224, endPoint y: 171, distance: 183.7
click at [224, 171] on div "Activity Log for 20-08-2025 Note: This activity log is for informational purpos…" at bounding box center [281, 189] width 563 height 378
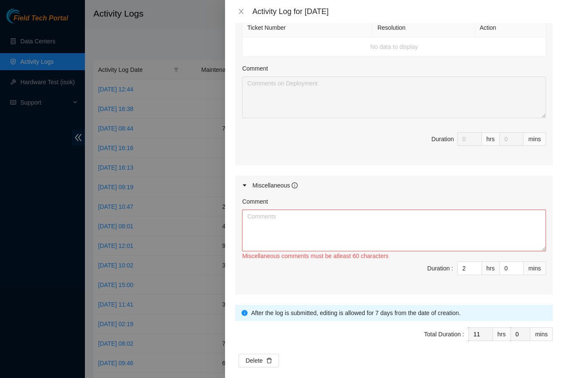
click at [469, 267] on span "Duration : 2 hrs 0 mins" at bounding box center [394, 273] width 304 height 24
click at [467, 262] on input "2" at bounding box center [470, 268] width 24 height 13
type input "9"
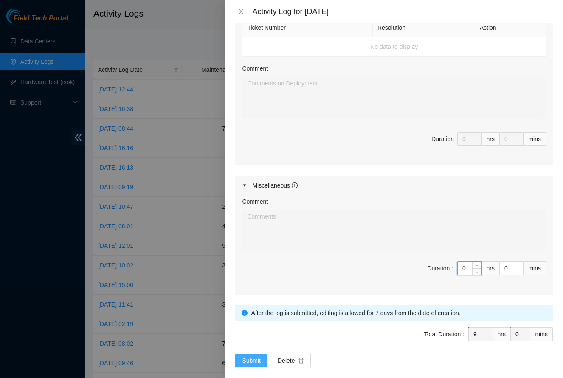
type input "0"
click at [256, 356] on span "Submit" at bounding box center [251, 360] width 19 height 9
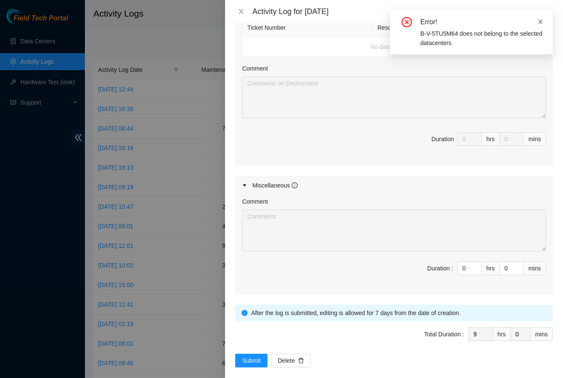
click at [540, 21] on icon "close" at bounding box center [541, 22] width 6 height 6
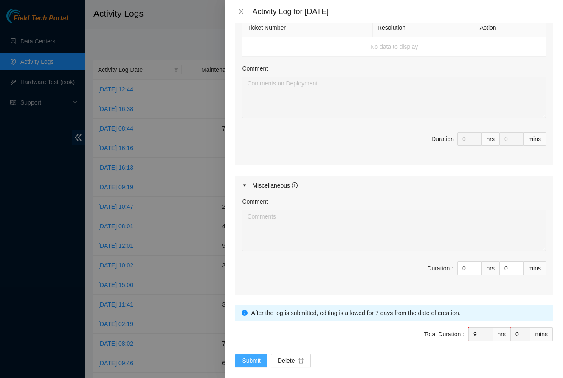
click at [255, 356] on span "Submit" at bounding box center [251, 360] width 19 height 9
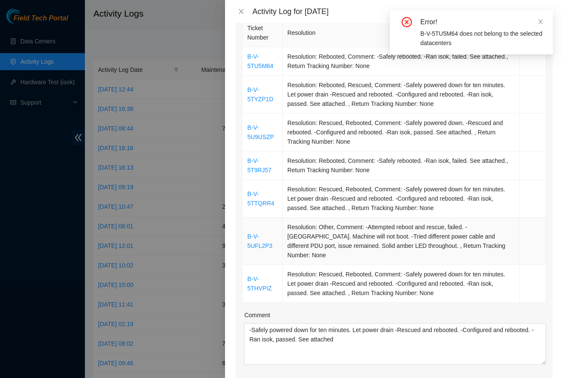
scroll to position [138, 0]
click at [245, 10] on icon "close" at bounding box center [241, 11] width 7 height 7
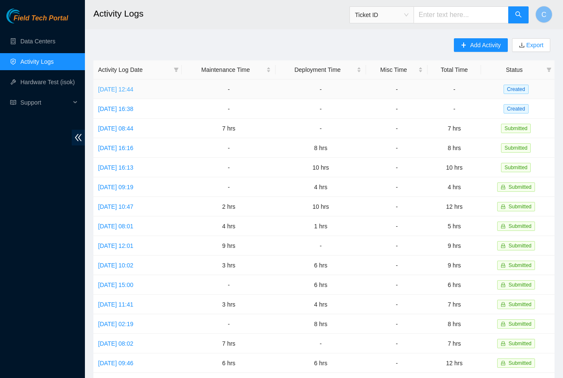
click at [131, 88] on link "Thu, 21 Aug 2025 12:44" at bounding box center [115, 89] width 35 height 7
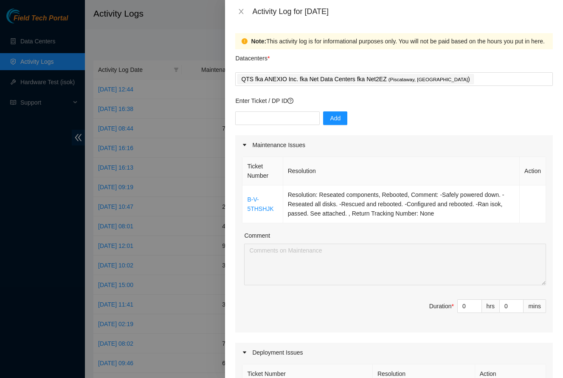
scroll to position [0, 0]
click at [242, 11] on icon "close" at bounding box center [241, 11] width 5 height 5
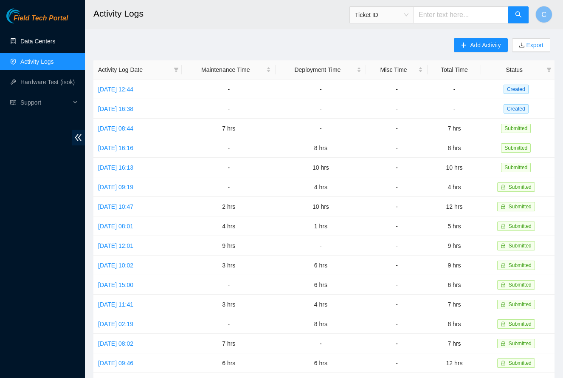
click at [37, 41] on link "Data Centers" at bounding box center [37, 41] width 35 height 7
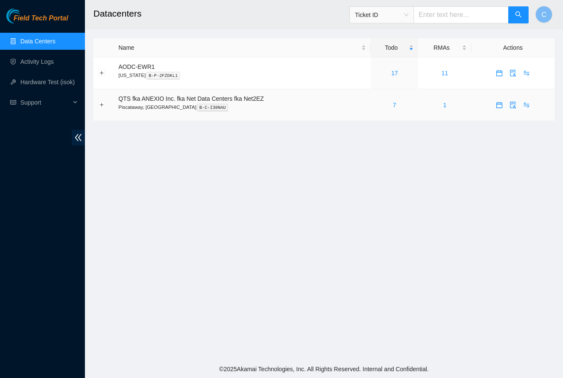
click at [501, 108] on icon "calendar" at bounding box center [499, 105] width 7 height 7
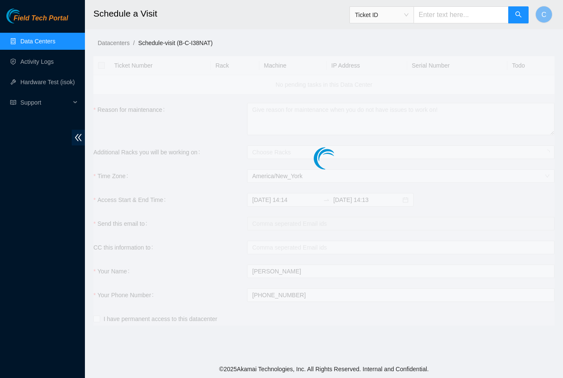
checkbox input "true"
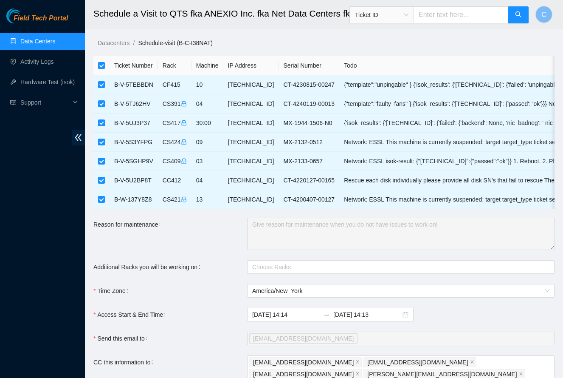
click at [43, 41] on link "Data Centers" at bounding box center [37, 41] width 35 height 7
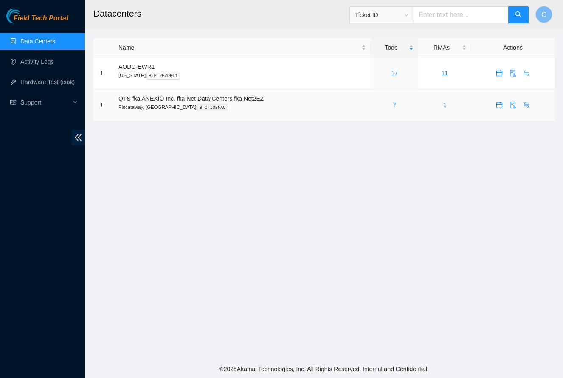
click at [396, 103] on link "7" at bounding box center [394, 105] width 3 height 7
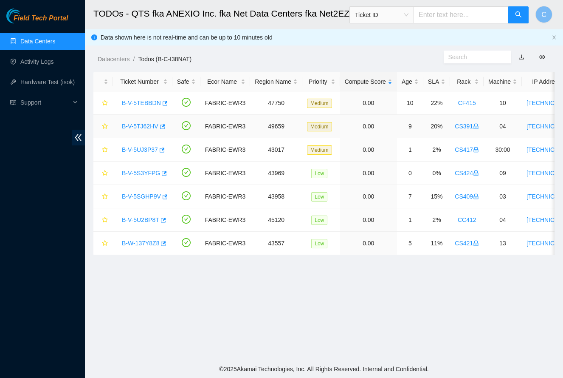
click at [142, 127] on link "B-V-5TJ62HV" at bounding box center [140, 126] width 37 height 7
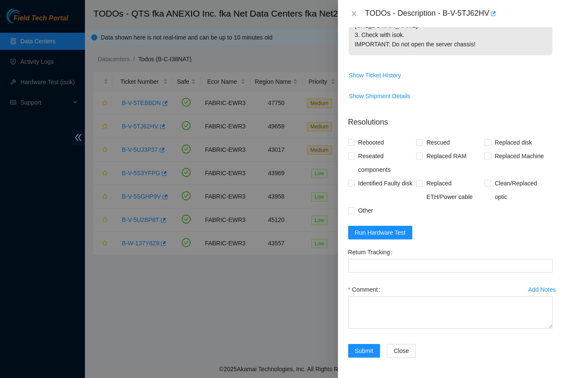
scroll to position [348, 0]
click at [424, 141] on span "Rescued" at bounding box center [438, 143] width 30 height 14
click at [422, 141] on input "Rescued" at bounding box center [419, 142] width 6 height 6
click at [424, 141] on span "Rescued" at bounding box center [438, 143] width 30 height 14
click at [422, 141] on input "Rescued" at bounding box center [419, 142] width 6 height 6
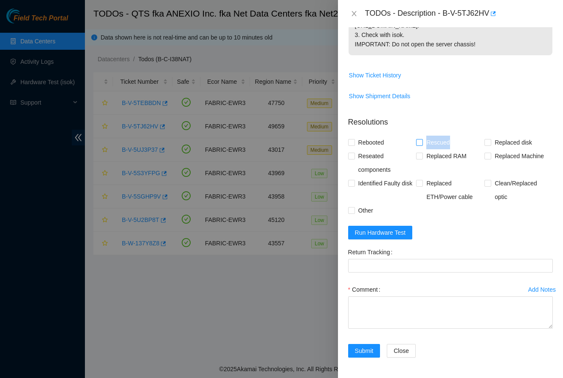
checkbox input "false"
click at [370, 143] on span "Rebooted" at bounding box center [371, 143] width 33 height 14
click at [354, 143] on input "Rebooted" at bounding box center [351, 142] width 6 height 6
checkbox input "true"
click at [352, 15] on icon "close" at bounding box center [354, 13] width 7 height 7
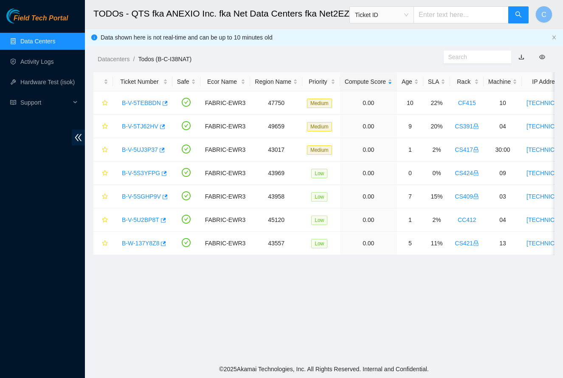
scroll to position [96, 0]
click at [46, 65] on link "Activity Logs" at bounding box center [37, 61] width 34 height 7
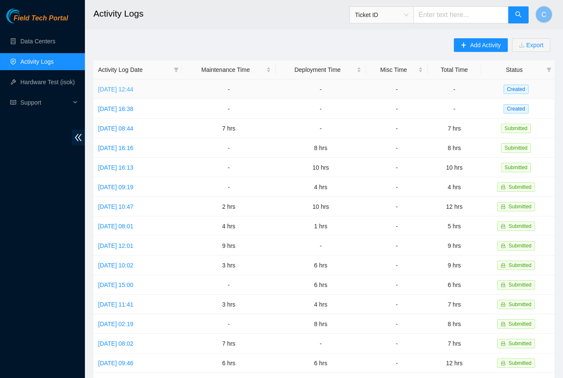
click at [133, 87] on link "Thu, 21 Aug 2025 12:44" at bounding box center [115, 89] width 35 height 7
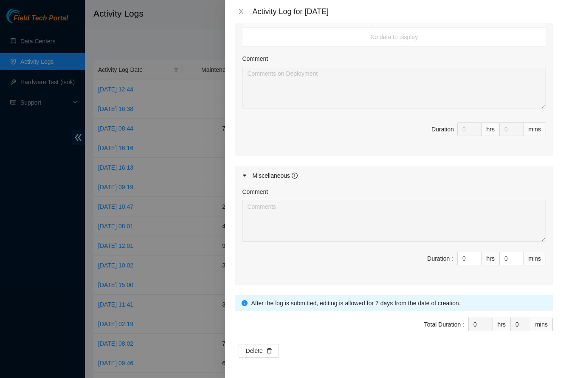
scroll to position [355, 0]
click at [239, 12] on icon "close" at bounding box center [241, 11] width 7 height 7
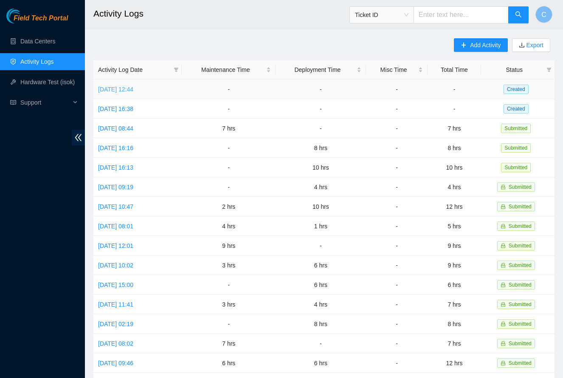
click at [130, 86] on link "Thu, 21 Aug 2025 12:44" at bounding box center [115, 89] width 35 height 7
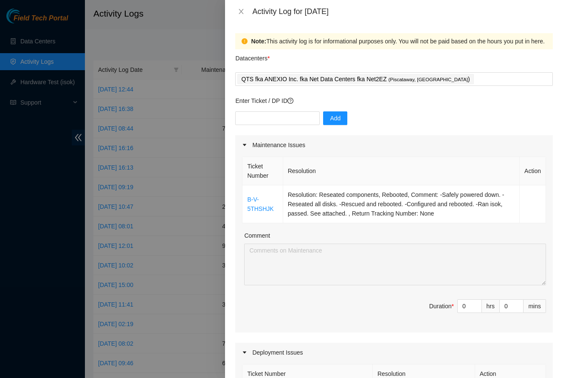
scroll to position [0, 0]
click at [466, 306] on input "0" at bounding box center [470, 306] width 24 height 13
type input "1"
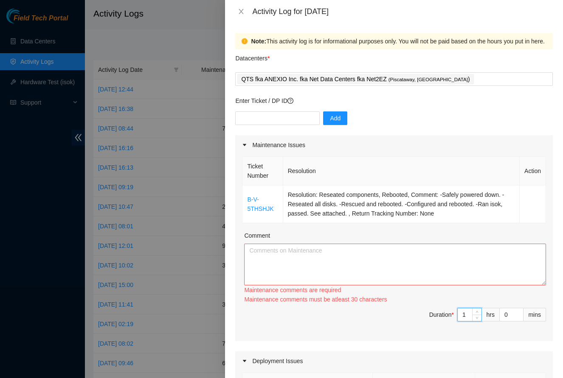
type input "1"
click at [382, 258] on textarea "Comment" at bounding box center [395, 264] width 302 height 42
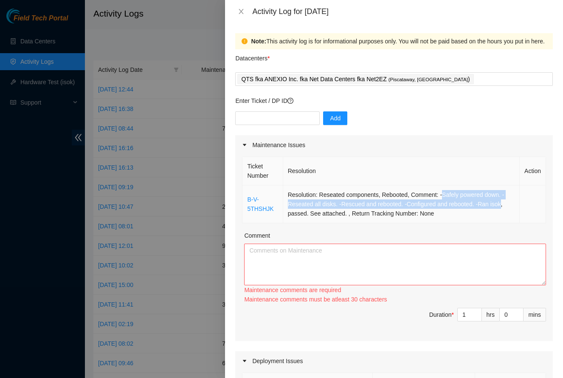
drag, startPoint x: 442, startPoint y: 192, endPoint x: 505, endPoint y: 202, distance: 63.3
click at [505, 202] on td "Resolution: Reseated components, Rebooted, Comment: -Safely powered down. -Rese…" at bounding box center [401, 204] width 237 height 38
copy td "Safely powered down. -Reseated all disks. -Rescued and rebooted. -Configured an…"
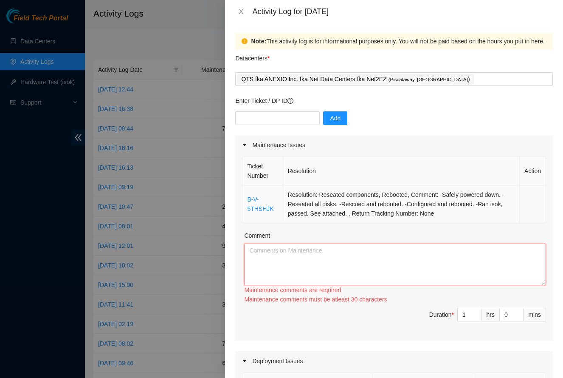
click at [382, 271] on textarea "Comment" at bounding box center [395, 264] width 302 height 42
paste textarea "Safely powered down. -Reseated all disks. -Rescued and rebooted. -Configured an…"
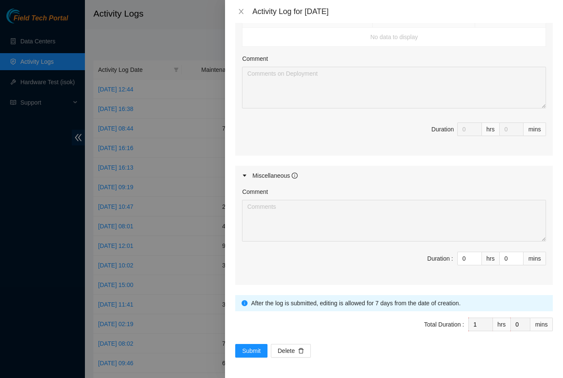
scroll to position [355, 0]
type textarea "Safely powered down. -Reseated all disks. -Rescued and rebooted. -Configured an…"
click at [246, 347] on span "Submit" at bounding box center [251, 350] width 19 height 9
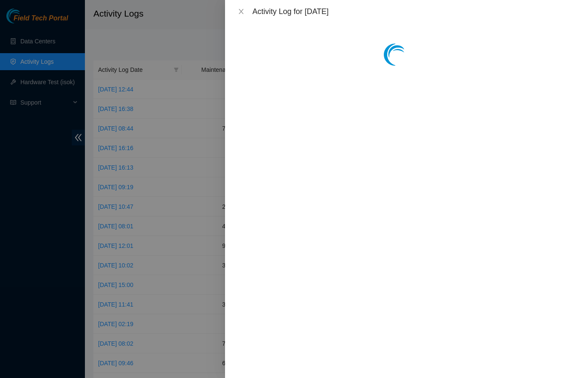
scroll to position [0, 0]
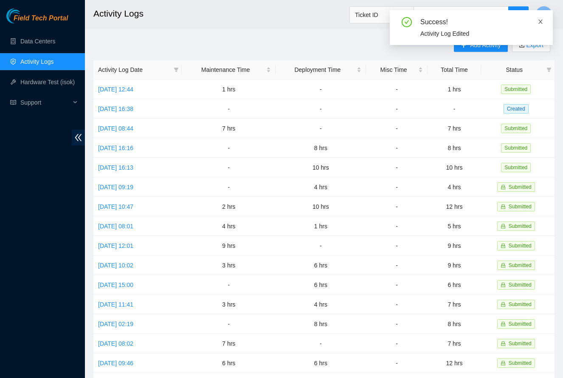
click at [541, 23] on icon "close" at bounding box center [541, 22] width 6 height 6
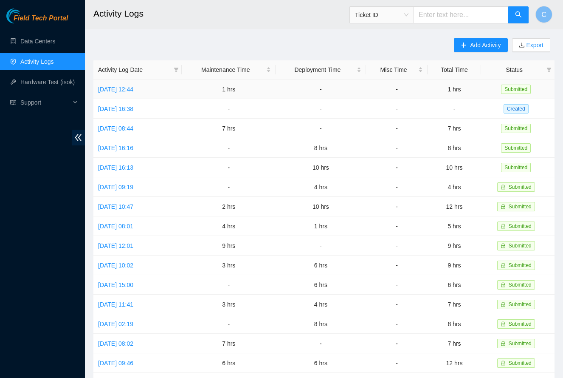
click at [128, 93] on td "Thu, 21 Aug 2025 12:44" at bounding box center [137, 89] width 88 height 20
click at [41, 38] on link "Data Centers" at bounding box center [37, 41] width 35 height 7
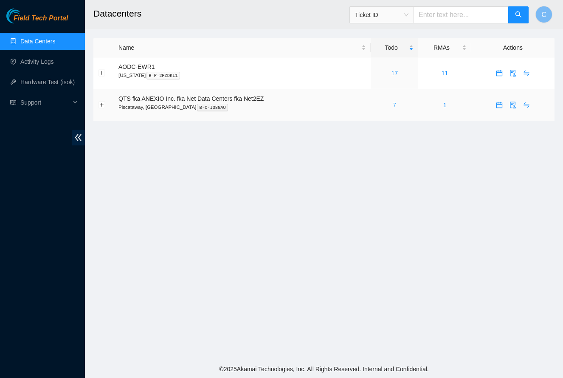
click at [396, 106] on link "7" at bounding box center [394, 105] width 3 height 7
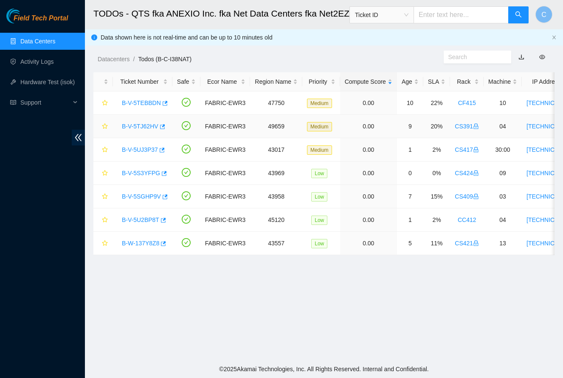
click at [142, 124] on link "B-V-5TJ62HV" at bounding box center [140, 126] width 37 height 7
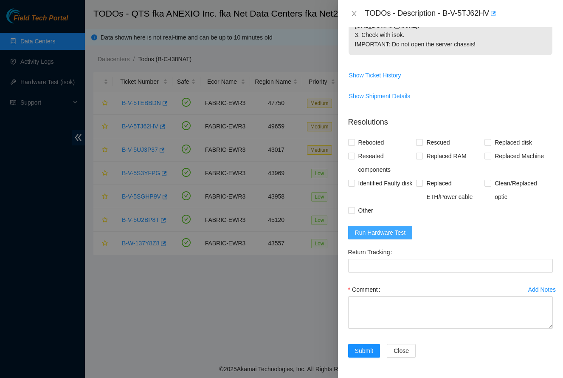
scroll to position [348, 0]
click at [397, 231] on span "Run Hardware Test" at bounding box center [380, 232] width 51 height 9
click at [424, 142] on span "Rescued" at bounding box center [438, 143] width 30 height 14
click at [422, 142] on input "Rescued" at bounding box center [419, 142] width 6 height 6
checkbox input "true"
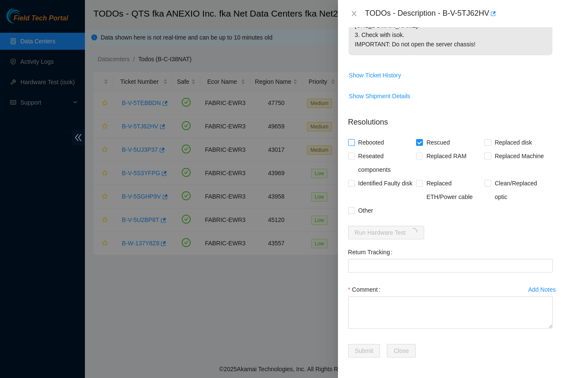
click at [360, 146] on span "Rebooted" at bounding box center [371, 143] width 33 height 14
click at [354, 145] on input "Rebooted" at bounding box center [351, 142] width 6 height 6
checkbox input "true"
click at [355, 14] on icon "close" at bounding box center [354, 13] width 7 height 7
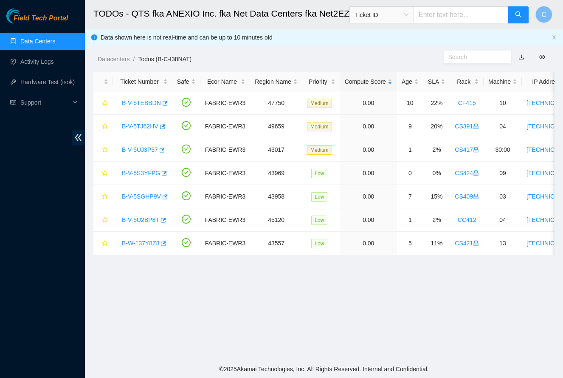
scroll to position [96, 0]
click at [34, 62] on link "Activity Logs" at bounding box center [37, 61] width 34 height 7
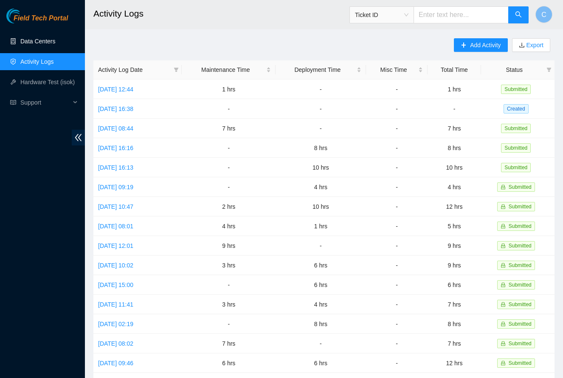
click at [48, 38] on link "Data Centers" at bounding box center [37, 41] width 35 height 7
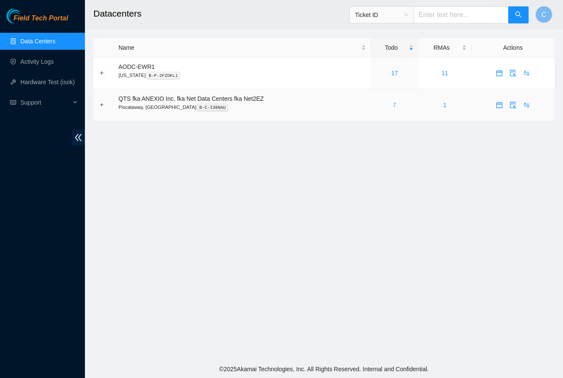
click at [396, 103] on link "7" at bounding box center [394, 105] width 3 height 7
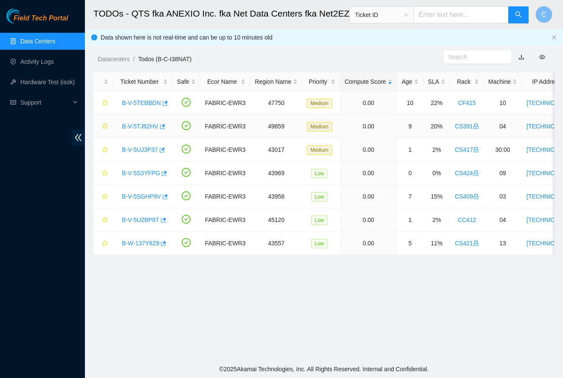
click at [133, 126] on link "B-V-5TJ62HV" at bounding box center [140, 126] width 37 height 7
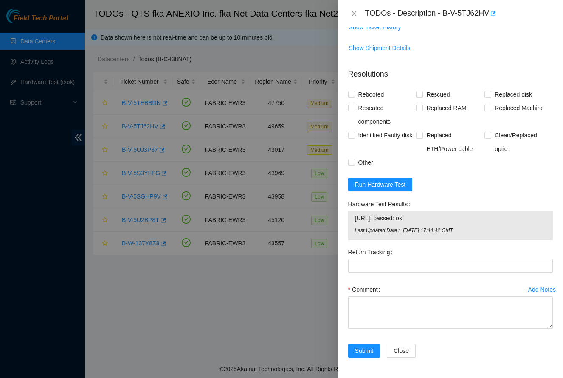
scroll to position [396, 0]
click at [428, 91] on span "Rescued" at bounding box center [438, 95] width 30 height 14
click at [422, 91] on input "Rescued" at bounding box center [419, 94] width 6 height 6
checkbox input "true"
click at [379, 99] on span "Rebooted" at bounding box center [371, 95] width 33 height 14
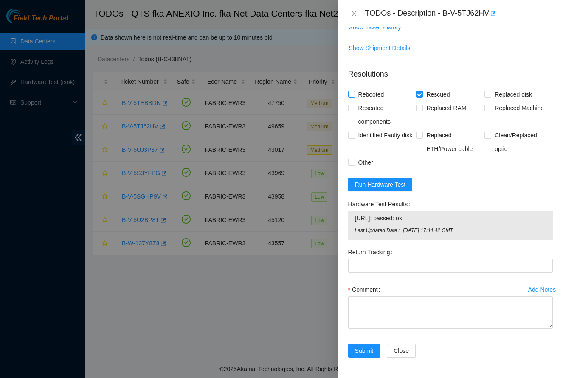
click at [354, 97] on input "Rebooted" at bounding box center [351, 94] width 6 height 6
checkbox input "true"
click at [385, 310] on textarea "Comment" at bounding box center [450, 312] width 205 height 32
paste textarea "-Safely powered down. -Reseated all disks. -Rescued and rebooted. -Configured a…"
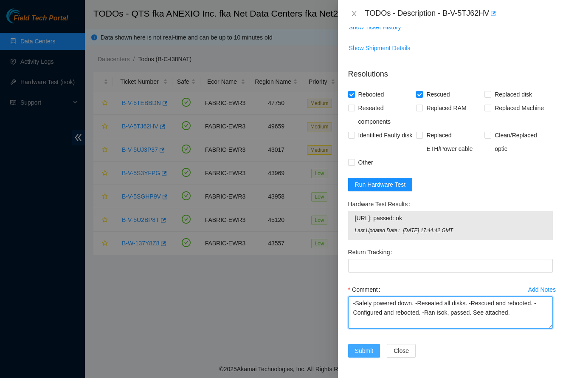
type textarea "-Safely powered down. -Reseated all disks. -Rescued and rebooted. -Configured a…"
click at [371, 352] on span "Submit" at bounding box center [364, 350] width 19 height 9
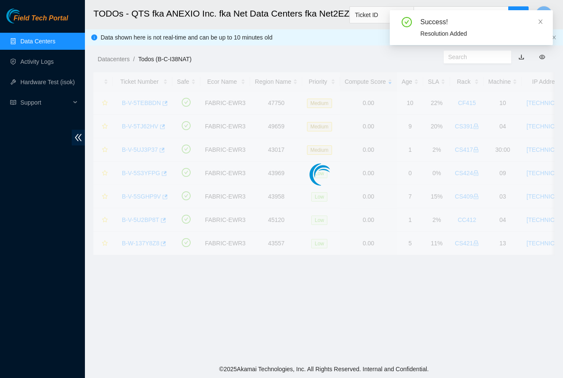
scroll to position [96, 0]
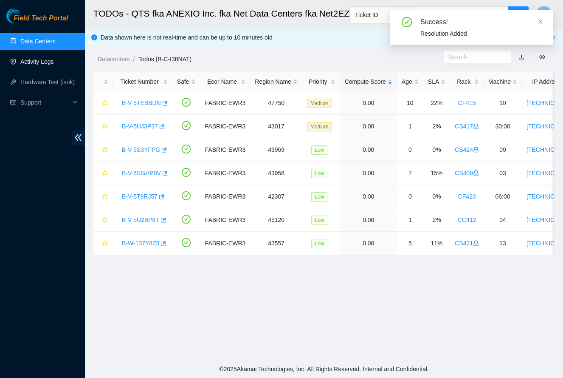
click at [45, 64] on link "Activity Logs" at bounding box center [37, 61] width 34 height 7
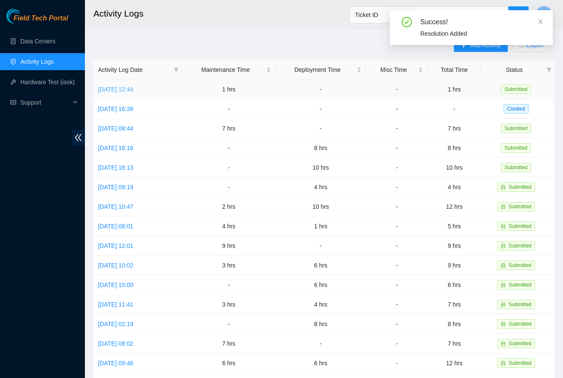
click at [133, 90] on link "Thu, 21 Aug 2025 12:44" at bounding box center [115, 89] width 35 height 7
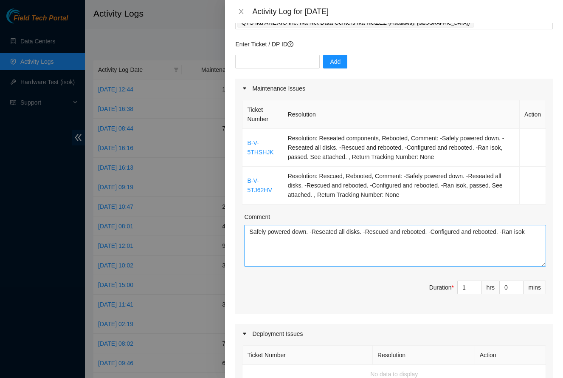
scroll to position [57, 0]
click at [468, 289] on input "1" at bounding box center [470, 286] width 24 height 13
type input "9"
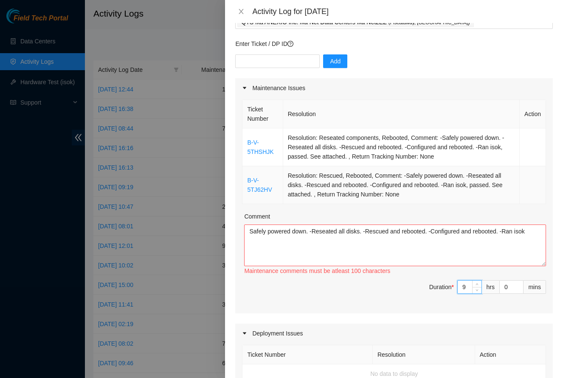
type input "9"
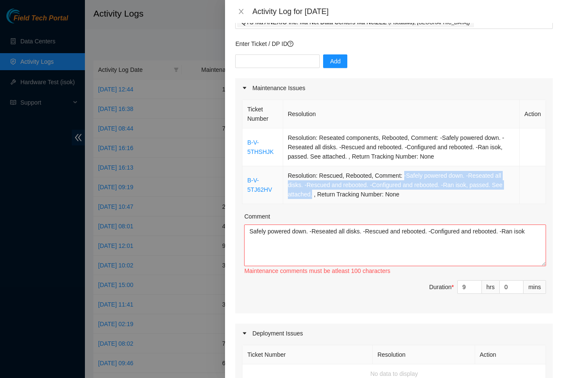
drag, startPoint x: 404, startPoint y: 176, endPoint x: 310, endPoint y: 195, distance: 95.8
click at [310, 195] on td "Resolution: Rescued, Rebooted, Comment: -Safely powered down. -Reseated all dis…" at bounding box center [401, 185] width 237 height 38
copy td "-Safely powered down. -Reseated all disks. -Rescued and rebooted. -Configured a…"
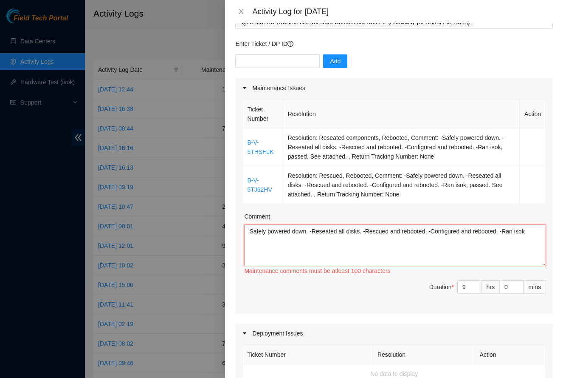
click at [540, 234] on textarea "Safely powered down. -Reseated all disks. -Rescued and rebooted. -Configured an…" at bounding box center [395, 245] width 302 height 42
paste textarea "-Safely powered down. -Reseated all disks. -Rescued and rebooted. -Configured a…"
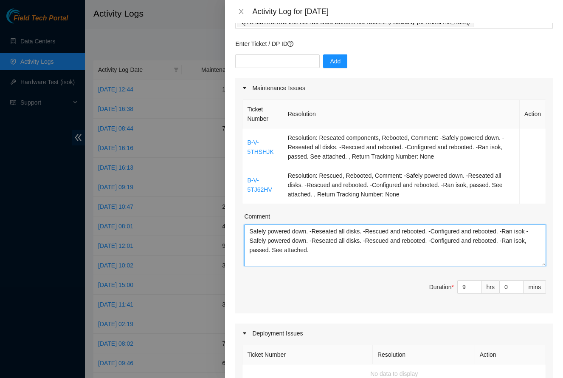
type textarea "Safely powered down. -Reseated all disks. -Rescued and rebooted. -Configured an…"
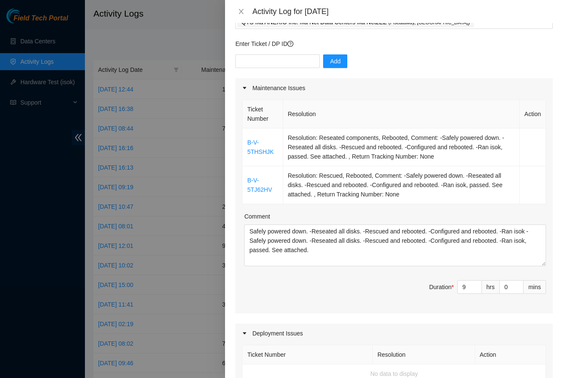
click at [368, 287] on span "Duration * 9 hrs 0 mins" at bounding box center [394, 292] width 304 height 24
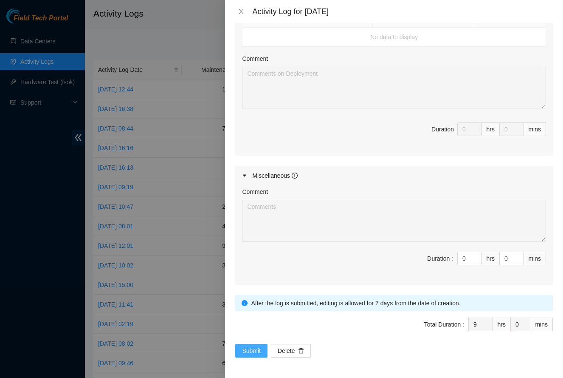
scroll to position [393, 0]
click at [240, 349] on button "Submit" at bounding box center [251, 351] width 32 height 14
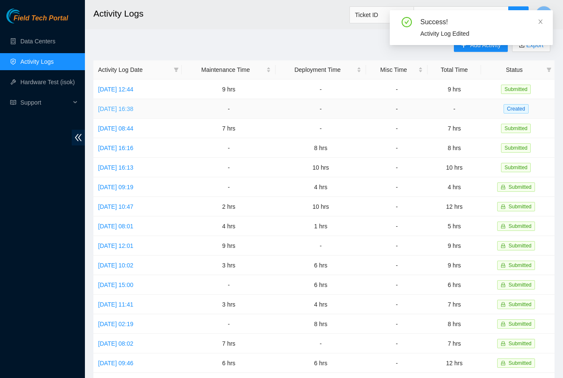
click at [133, 110] on link "Wed, 20 Aug 2025 16:38" at bounding box center [115, 108] width 35 height 7
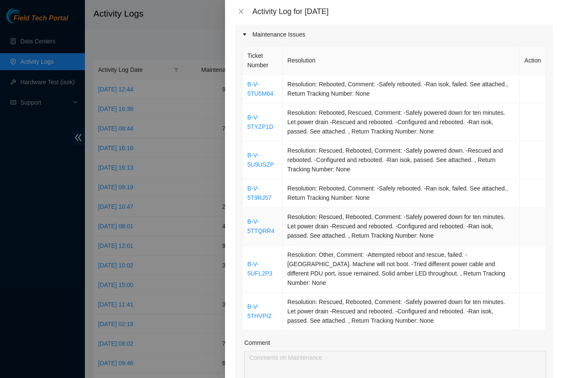
scroll to position [110, 0]
click at [242, 10] on icon "close" at bounding box center [241, 11] width 7 height 7
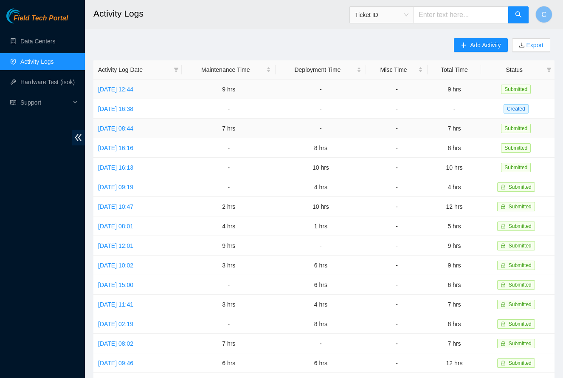
scroll to position [0, 0]
click at [464, 46] on button "Add Activity" at bounding box center [481, 45] width 54 height 14
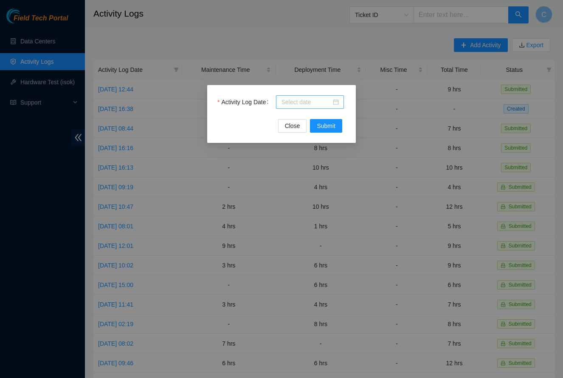
click at [300, 102] on input "Activity Log Date" at bounding box center [306, 101] width 50 height 9
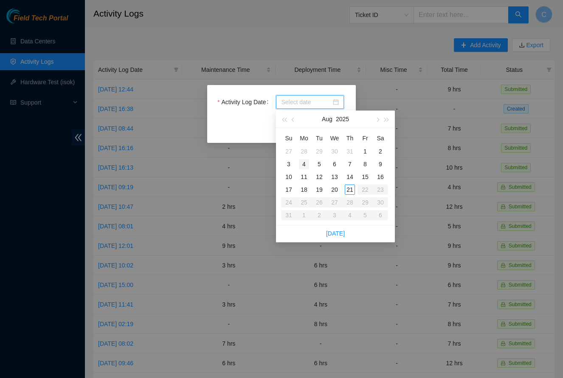
type input "2025-07-28"
type input "2025-08-04"
type input "2025-08-05"
type input "2025-08-06"
type input "2025-08-07"
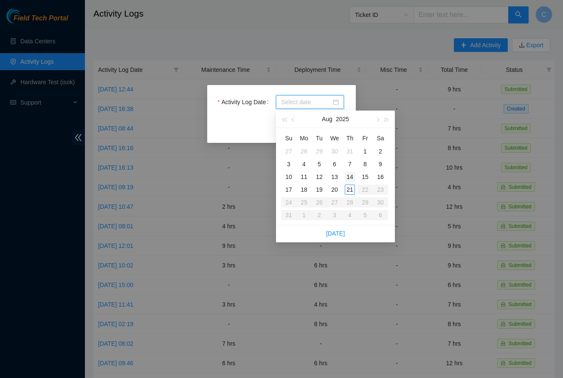
type input "2025-08-15"
type input "2025-08-14"
type input "2025-07-31"
type input "2025-07-30"
type input "2025-08-06"
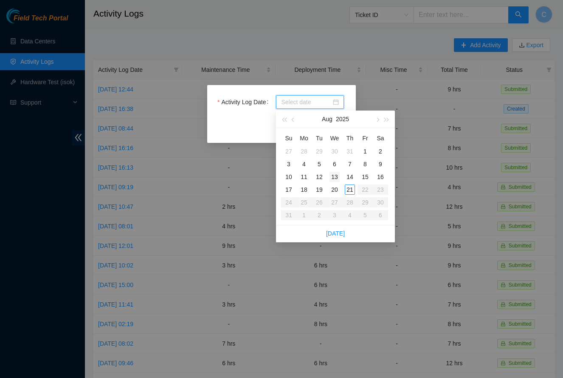
type input "2025-08-13"
type input "2025-08-20"
click at [337, 188] on div "20" at bounding box center [335, 189] width 10 height 10
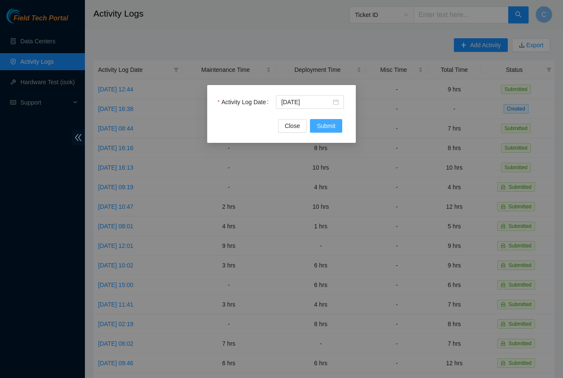
click at [330, 128] on span "Submit" at bounding box center [326, 125] width 19 height 9
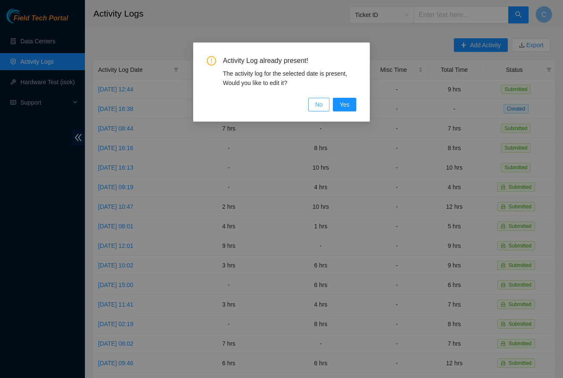
click at [317, 110] on button "No" at bounding box center [318, 105] width 21 height 14
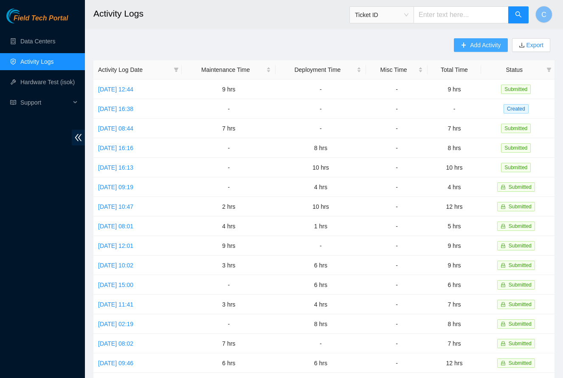
click at [470, 48] on span "Add Activity" at bounding box center [485, 44] width 31 height 9
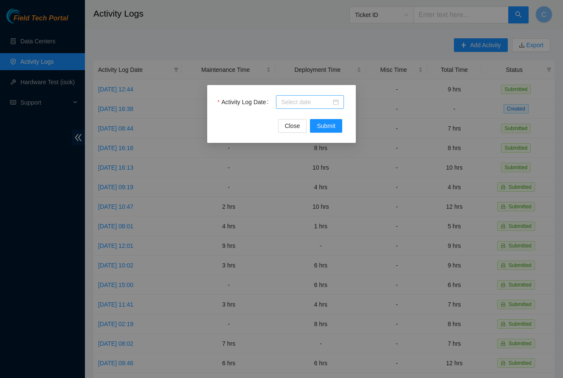
click at [313, 105] on input "Activity Log Date" at bounding box center [306, 101] width 50 height 9
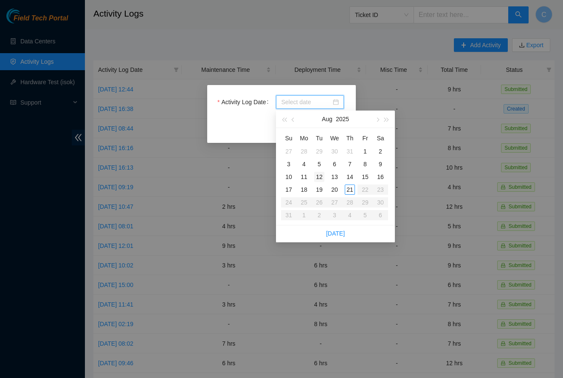
type input "2025-08-05"
type input "2025-08-12"
type input "2025-08-06"
type input "2025-08-13"
type input "2025-08-19"
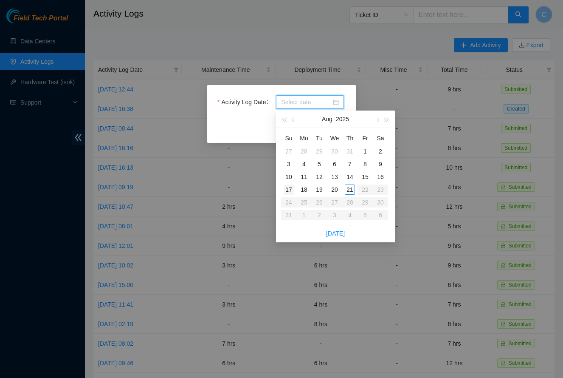
type input "2025-08-18"
type input "2025-08-17"
type input "2025-08-18"
click at [303, 191] on div "18" at bounding box center [304, 189] width 10 height 10
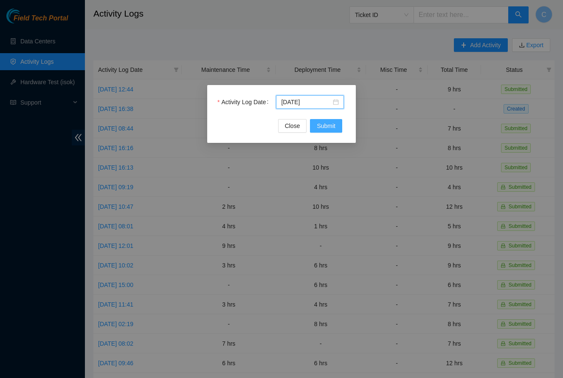
click at [325, 127] on span "Submit" at bounding box center [326, 125] width 19 height 9
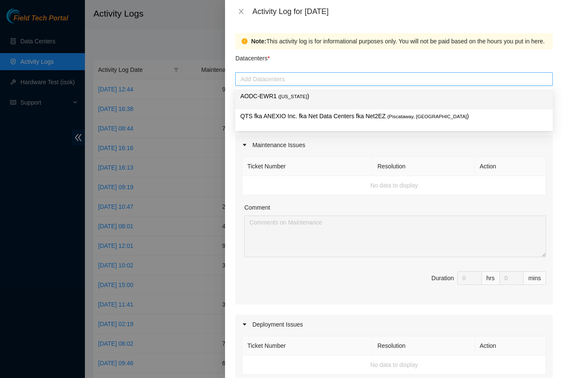
click at [264, 78] on div at bounding box center [395, 79] width 314 height 10
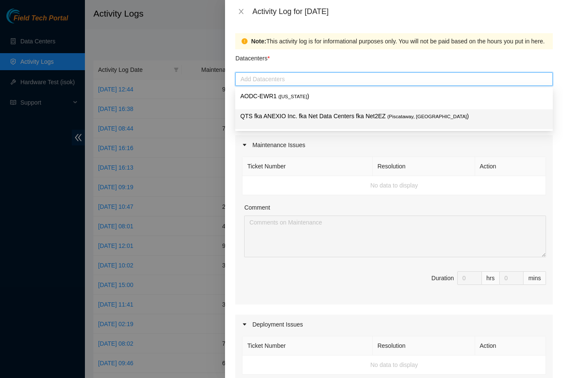
click at [272, 117] on p "QTS fka ANEXIO Inc. fka Net Data Centers fka Net2EZ ( Piscataway, NJ )" at bounding box center [394, 116] width 308 height 10
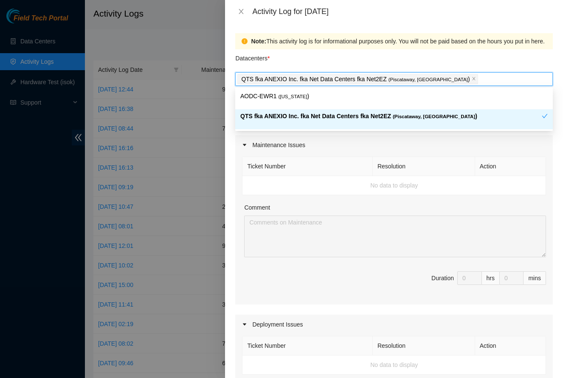
click at [272, 117] on p "QTS fka ANEXIO Inc. fka Net Data Centers fka Net2EZ ( Piscataway, NJ )" at bounding box center [391, 116] width 302 height 10
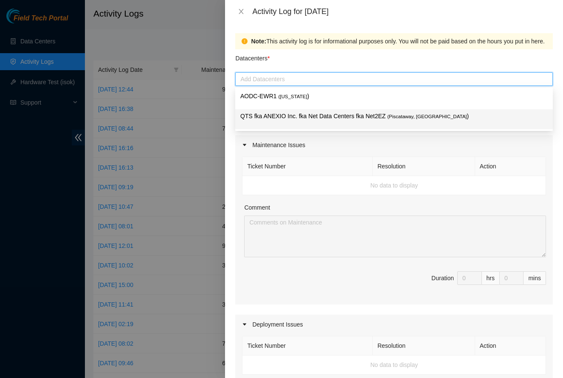
click at [274, 117] on p "QTS fka ANEXIO Inc. fka Net Data Centers fka Net2EZ ( Piscataway, NJ )" at bounding box center [394, 116] width 308 height 10
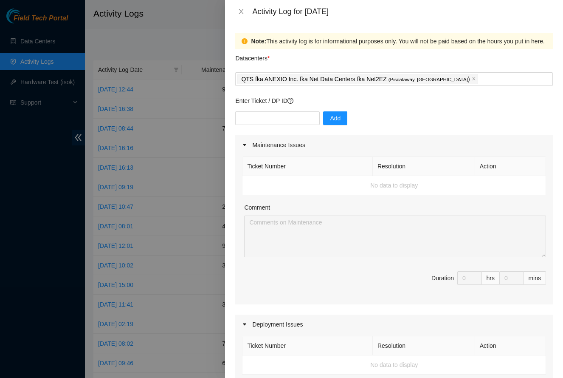
click at [300, 156] on table "Ticket Number Resolution Action No data to display" at bounding box center [395, 175] width 304 height 39
click at [291, 116] on input "text" at bounding box center [277, 118] width 85 height 14
type input "bv5tu5m64"
click at [341, 114] on span "Add" at bounding box center [335, 117] width 11 height 9
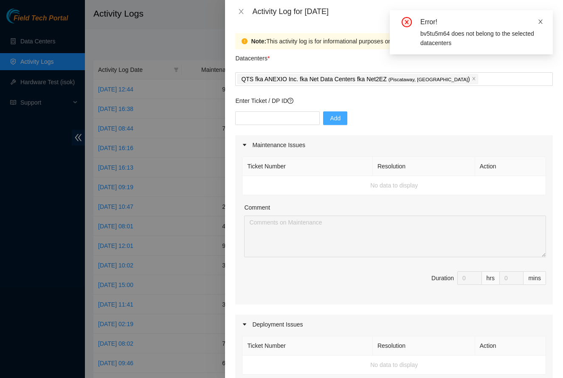
click at [543, 24] on icon "close" at bounding box center [541, 22] width 6 height 6
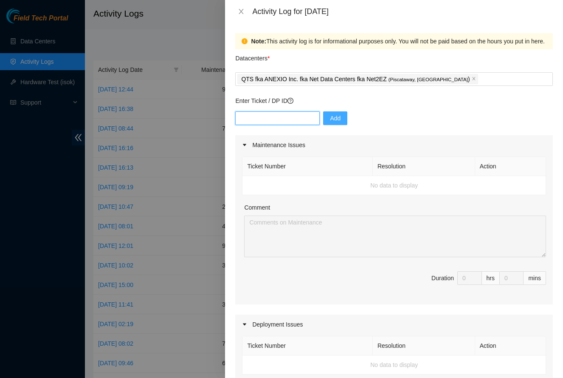
click at [288, 119] on input "text" at bounding box center [277, 118] width 85 height 14
type input "B-V-5TU5M64"
click at [340, 119] on span "Add" at bounding box center [335, 117] width 11 height 9
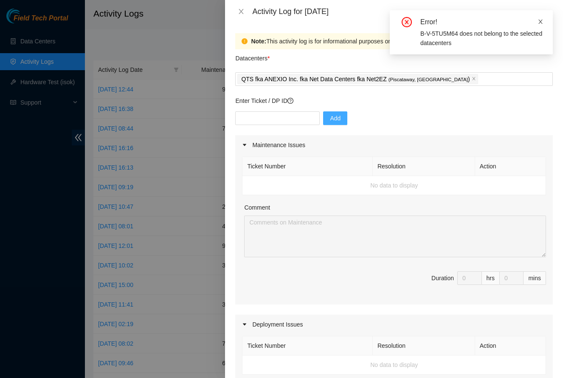
click at [542, 20] on icon "close" at bounding box center [541, 22] width 4 height 4
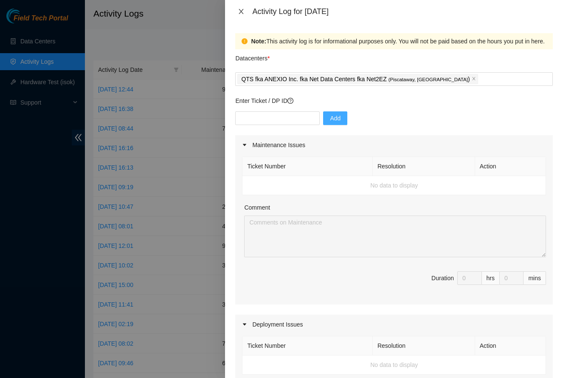
click at [240, 13] on icon "close" at bounding box center [241, 11] width 5 height 5
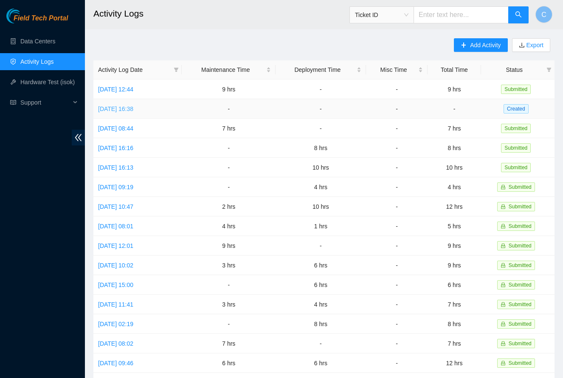
click at [133, 109] on link "Wed, 20 Aug 2025 16:38" at bounding box center [115, 108] width 35 height 7
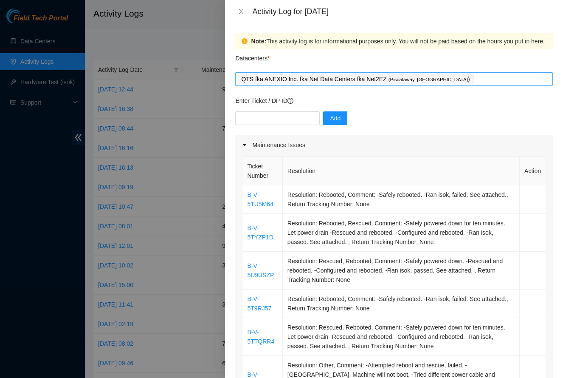
click at [498, 85] on div "QTS fka ANEXIO Inc. fka Net Data Centers fka Net2EZ ( Piscataway, NJ )" at bounding box center [395, 79] width 314 height 12
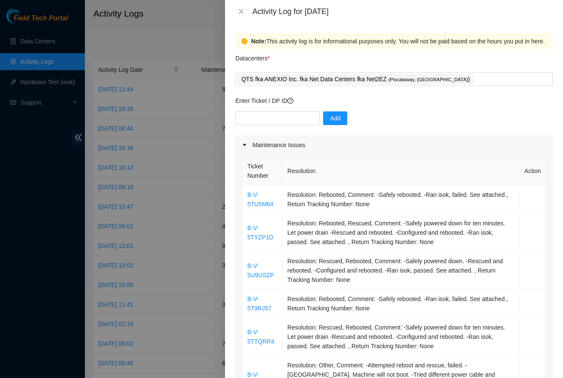
click at [491, 55] on div "Datacenters *" at bounding box center [394, 60] width 318 height 23
click at [237, 12] on button "Close" at bounding box center [241, 12] width 12 height 8
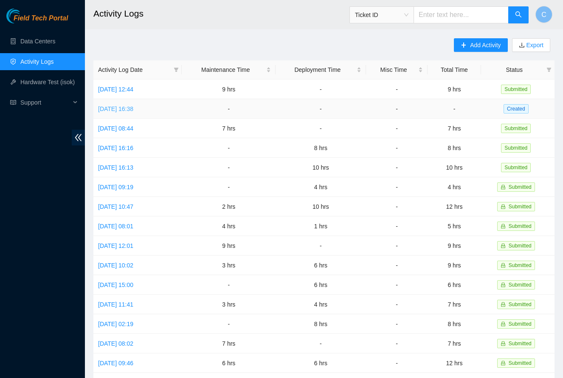
click at [133, 109] on link "Wed, 20 Aug 2025 16:38" at bounding box center [115, 108] width 35 height 7
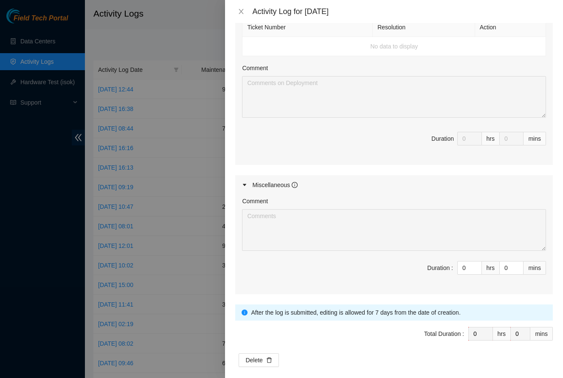
scroll to position [563, 0]
click at [256, 356] on span "Delete" at bounding box center [254, 360] width 17 height 9
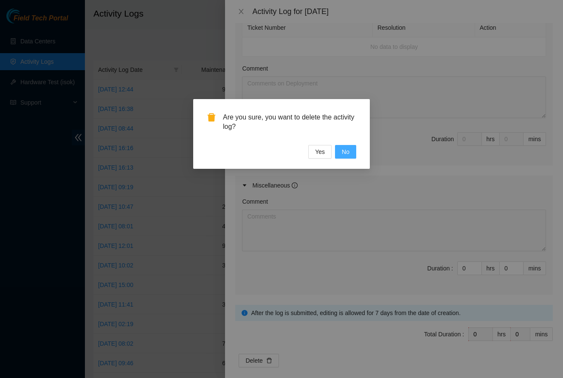
click at [344, 154] on span "No" at bounding box center [346, 151] width 8 height 9
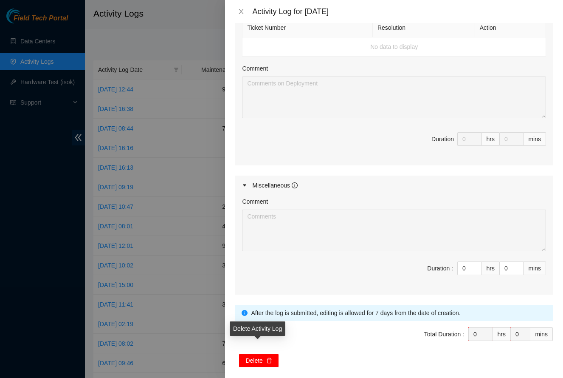
click at [255, 356] on span "Delete" at bounding box center [254, 360] width 17 height 9
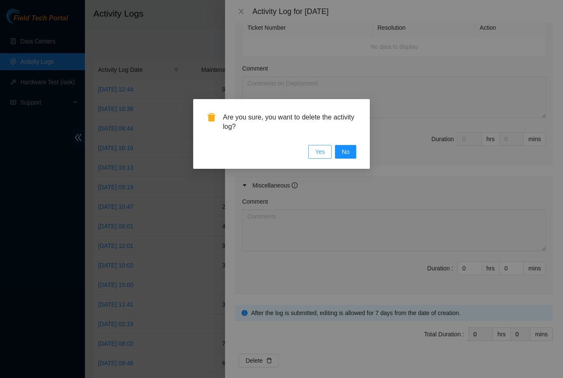
click at [316, 150] on span "Yes" at bounding box center [320, 151] width 10 height 9
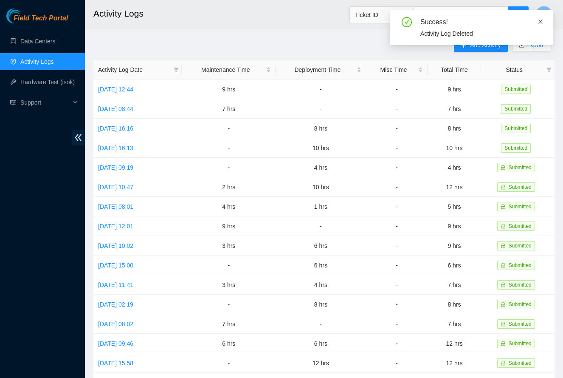
click at [540, 20] on icon "close" at bounding box center [541, 22] width 6 height 6
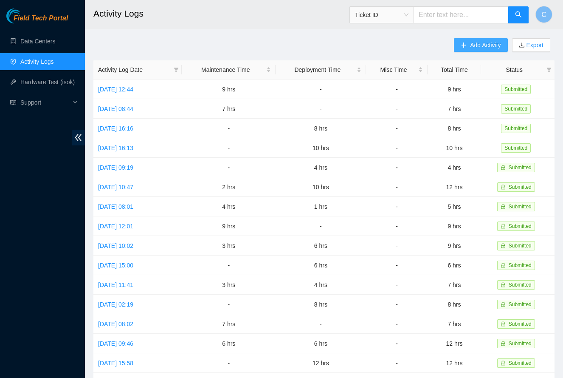
click at [480, 42] on span "Add Activity" at bounding box center [485, 44] width 31 height 9
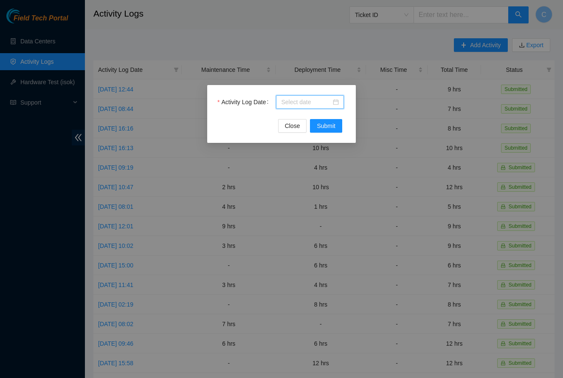
click at [303, 106] on input "Activity Log Date" at bounding box center [306, 101] width 50 height 9
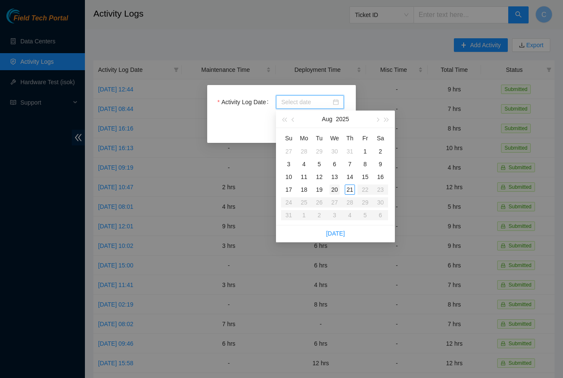
type input "2025-08-12"
type input "2025-08-20"
click at [339, 192] on div "20" at bounding box center [335, 189] width 10 height 10
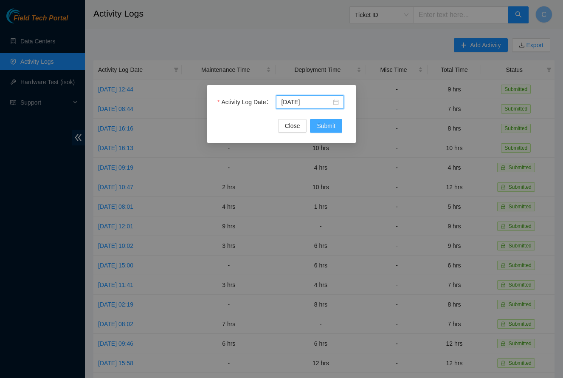
click at [328, 129] on span "Submit" at bounding box center [326, 125] width 19 height 9
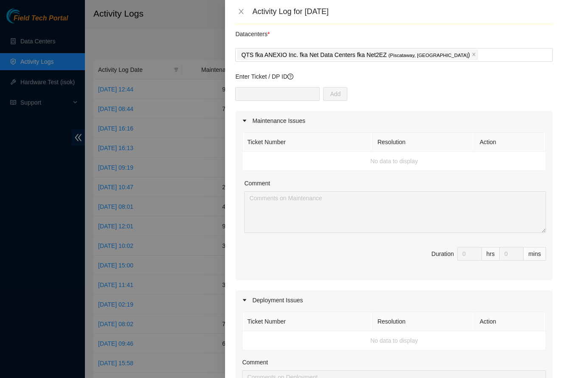
scroll to position [25, 0]
click at [460, 57] on div "QTS fka ANEXIO Inc. fka Net Data Centers fka Net2EZ ( Piscataway, NJ )" at bounding box center [395, 54] width 314 height 12
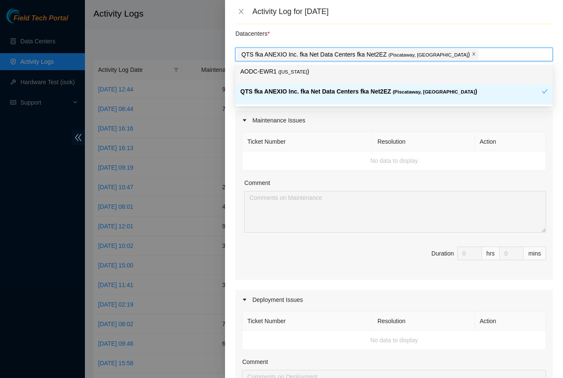
click at [472, 54] on icon "close" at bounding box center [474, 54] width 4 height 4
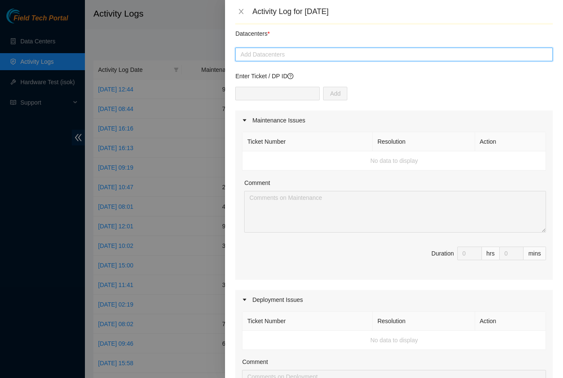
click at [434, 54] on div at bounding box center [395, 54] width 314 height 10
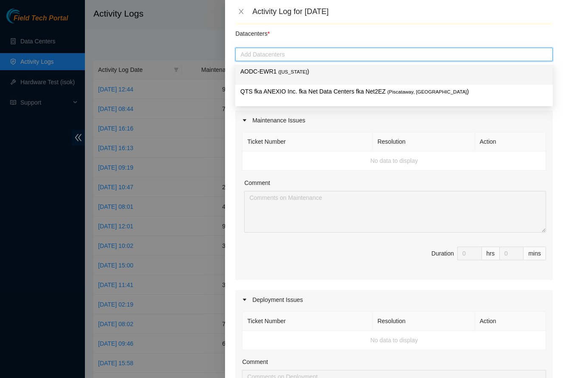
click at [428, 59] on div "Add Datacenters" at bounding box center [394, 55] width 318 height 14
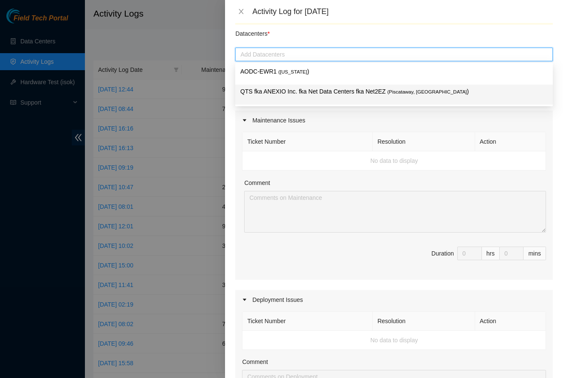
click at [403, 91] on span "( Piscataway, NJ" at bounding box center [426, 91] width 79 height 5
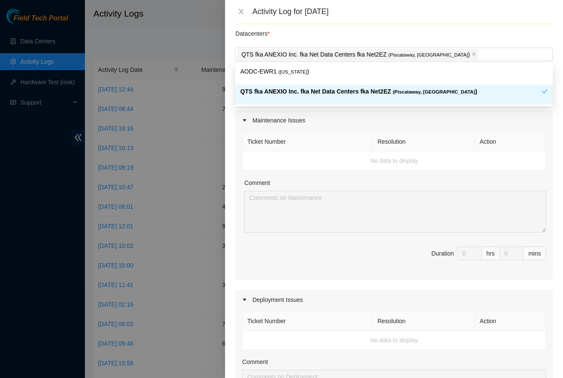
click at [440, 133] on th "Resolution" at bounding box center [424, 141] width 102 height 19
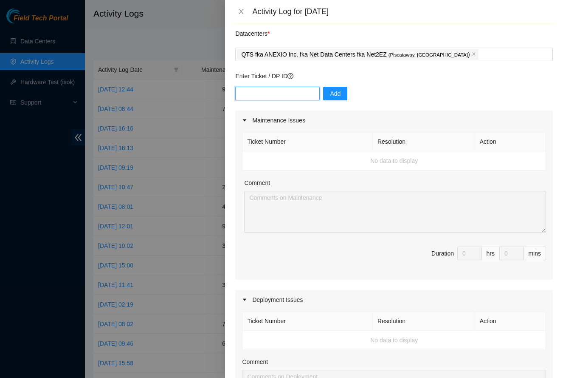
click at [311, 95] on input "text" at bounding box center [277, 94] width 85 height 14
type input "B-V-5TU5M64"
click at [345, 92] on button "Add" at bounding box center [335, 94] width 24 height 14
click at [242, 12] on icon "close" at bounding box center [241, 11] width 5 height 5
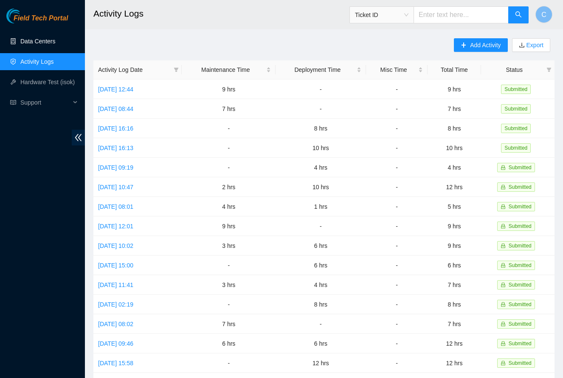
click at [40, 38] on link "Data Centers" at bounding box center [37, 41] width 35 height 7
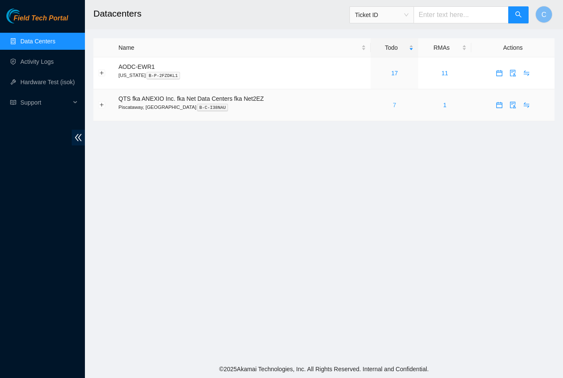
click at [396, 106] on link "7" at bounding box center [394, 105] width 3 height 7
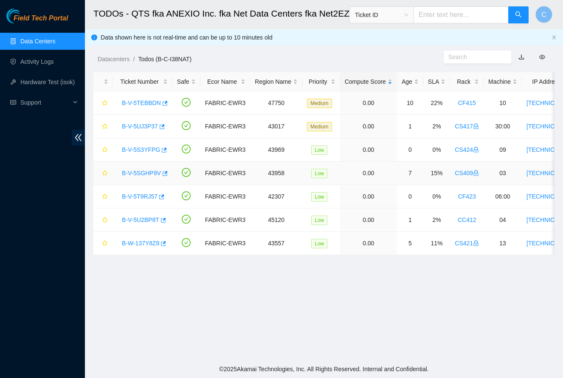
click at [135, 172] on link "B-V-5SGHP9V" at bounding box center [141, 173] width 39 height 7
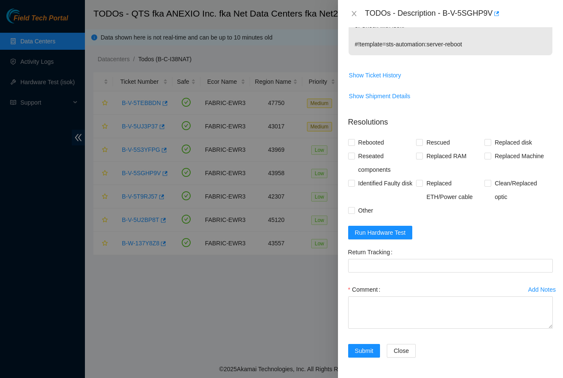
scroll to position [280, 0]
click at [408, 303] on textarea "Comment" at bounding box center [450, 312] width 205 height 32
paste textarea "-Safely powered down. -Reseated all disks. -Rescued and rebooted. -Configured a…"
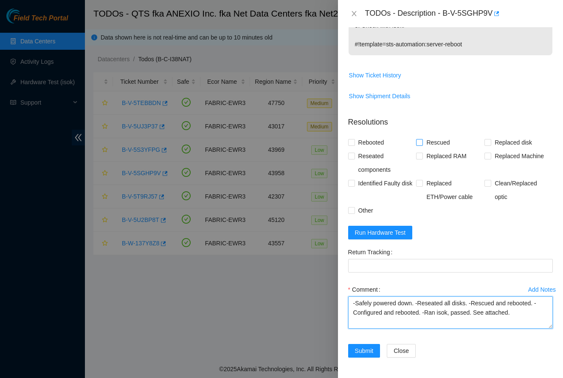
type textarea "-Safely powered down. -Reseated all disks. -Rescued and rebooted. -Configured a…"
click at [444, 139] on span "Rescued" at bounding box center [438, 143] width 30 height 14
click at [422, 139] on input "Rescued" at bounding box center [419, 142] width 6 height 6
checkbox input "true"
click at [356, 14] on icon "close" at bounding box center [354, 13] width 7 height 7
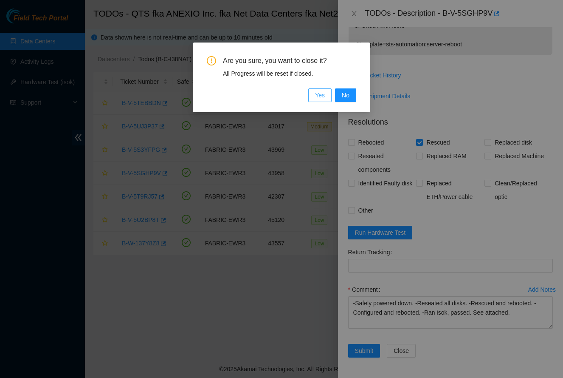
click at [323, 95] on span "Yes" at bounding box center [320, 94] width 10 height 9
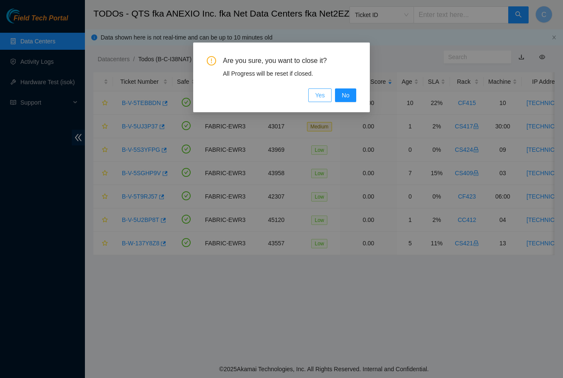
scroll to position [96, 0]
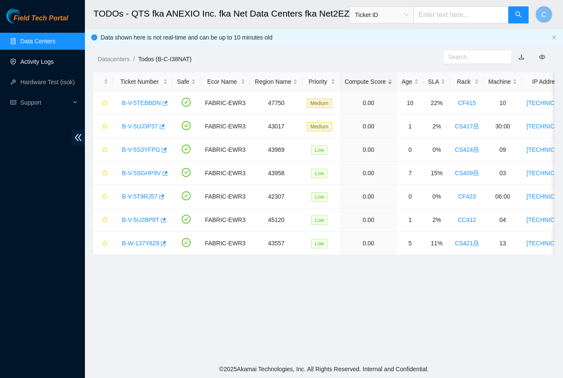
click at [42, 62] on link "Activity Logs" at bounding box center [37, 61] width 34 height 7
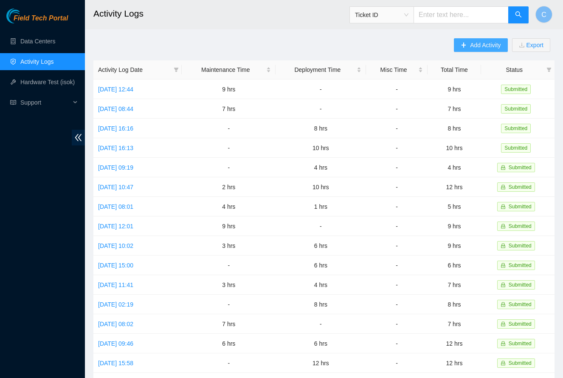
click at [478, 44] on span "Add Activity" at bounding box center [485, 44] width 31 height 9
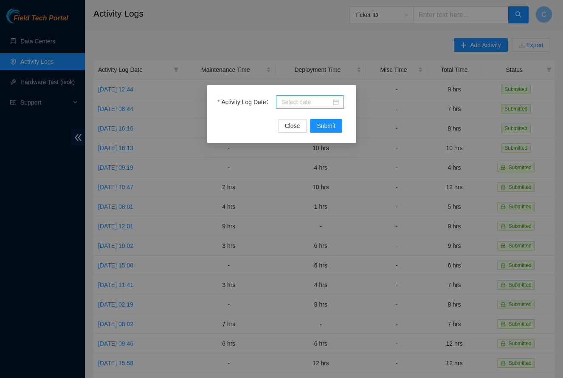
click at [319, 103] on input "Activity Log Date" at bounding box center [306, 101] width 50 height 9
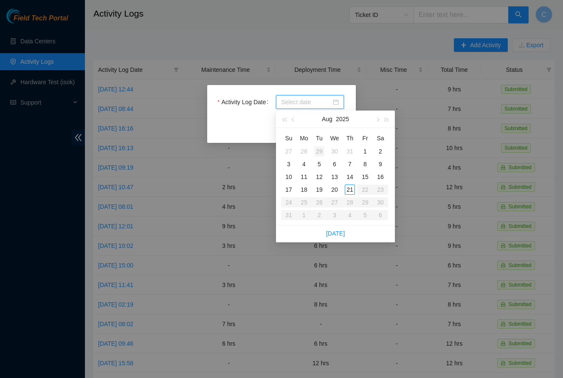
type input "2025-07-29"
type input "2025-08-06"
type input "2025-08-21"
type input "2025-08-20"
click at [338, 191] on div "20" at bounding box center [335, 189] width 10 height 10
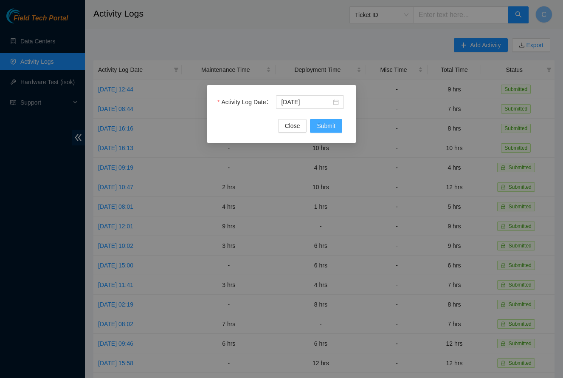
click at [319, 125] on span "Submit" at bounding box center [326, 125] width 19 height 9
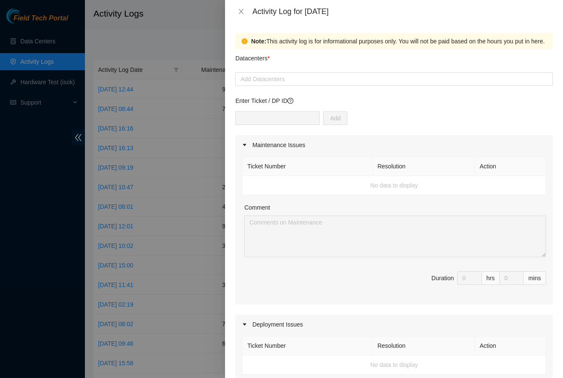
click at [312, 87] on form "Datacenters * Add Datacenters Enter Ticket / DP ID Add Maintenance Issues Ticke…" at bounding box center [394, 367] width 318 height 636
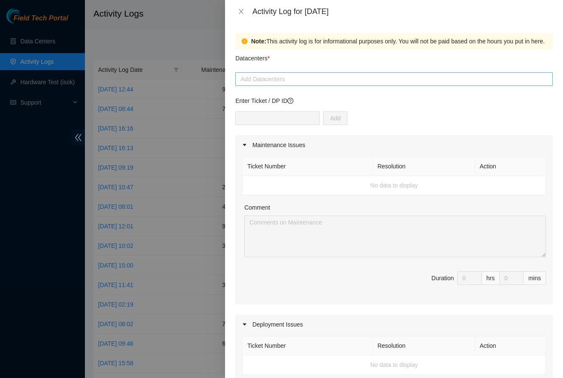
click at [312, 84] on div at bounding box center [395, 79] width 314 height 10
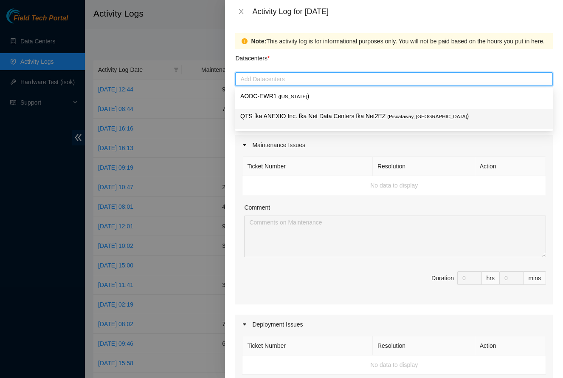
click at [310, 113] on p "QTS fka ANEXIO Inc. fka Net Data Centers fka Net2EZ ( Piscataway, NJ )" at bounding box center [394, 116] width 308 height 10
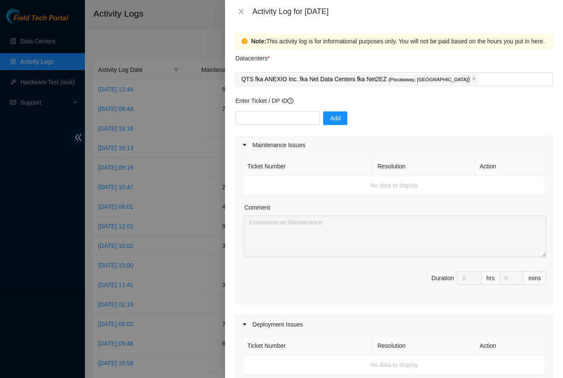
click at [362, 156] on div "Ticket Number Resolution Action No data to display Comment Duration 0 hrs 0 mins" at bounding box center [394, 230] width 318 height 150
click at [296, 121] on input "text" at bounding box center [277, 118] width 85 height 14
type input "B-V-5TU5M64"
click at [341, 117] on span "Add" at bounding box center [335, 117] width 11 height 9
click at [249, 9] on div "Activity Log for 20-08-2025" at bounding box center [394, 11] width 318 height 9
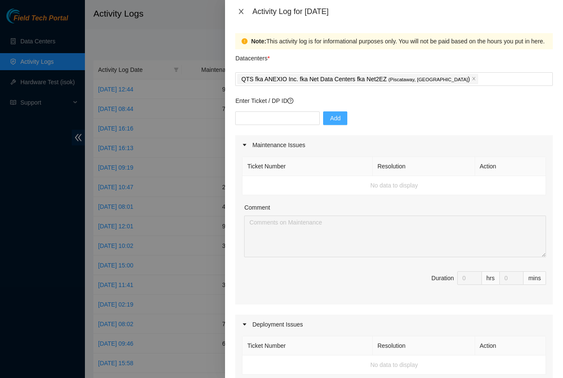
click at [240, 11] on icon "close" at bounding box center [241, 11] width 7 height 7
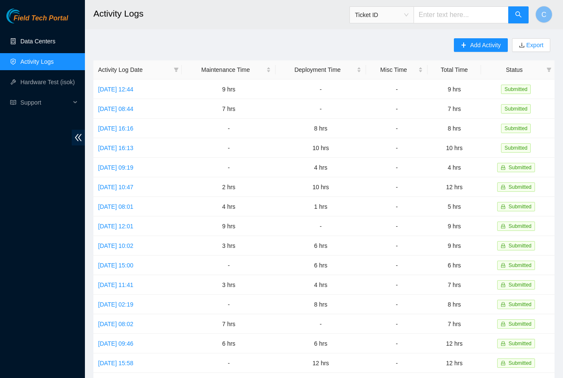
click at [50, 39] on link "Data Centers" at bounding box center [37, 41] width 35 height 7
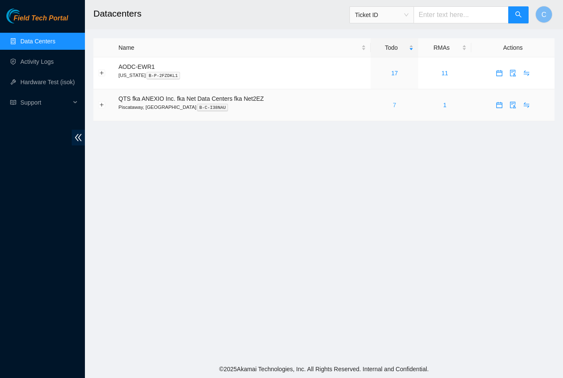
click at [396, 104] on link "7" at bounding box center [394, 105] width 3 height 7
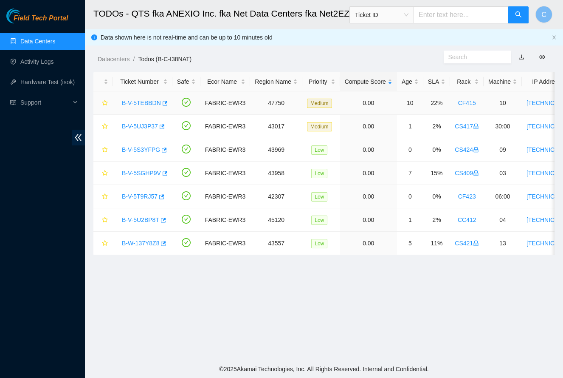
click at [145, 103] on link "B-V-5TEBBDN" at bounding box center [141, 102] width 39 height 7
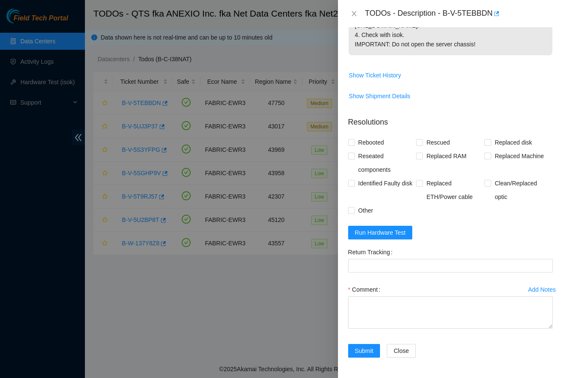
scroll to position [429, 0]
click at [396, 77] on span "Show Ticket History" at bounding box center [375, 75] width 52 height 9
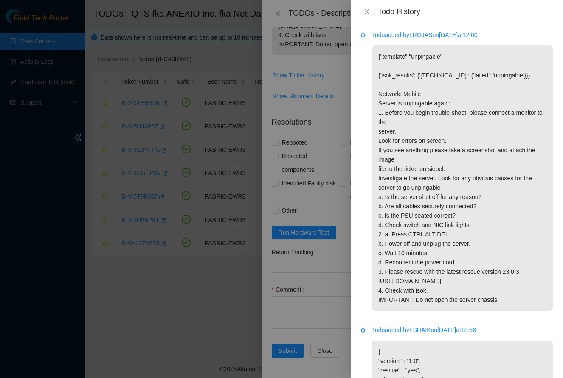
scroll to position [0, 0]
click at [368, 12] on icon "close" at bounding box center [367, 11] width 5 height 5
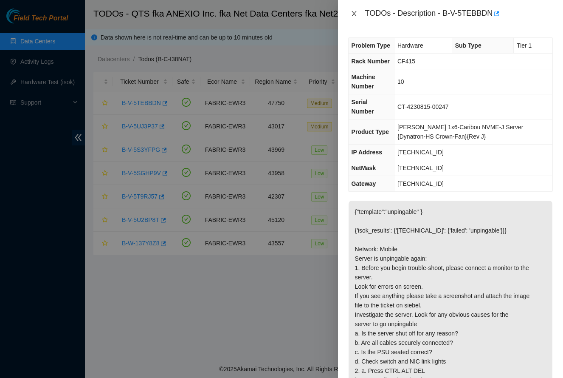
click at [355, 14] on icon "close" at bounding box center [354, 13] width 5 height 5
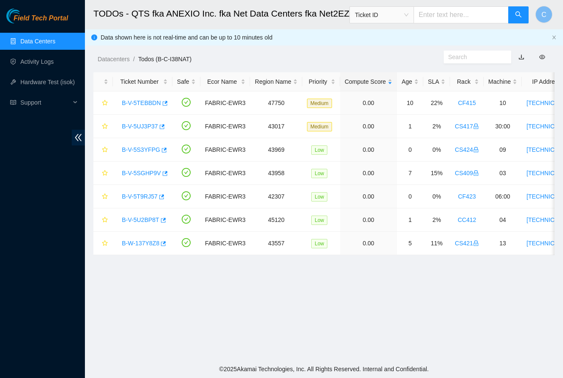
click at [452, 23] on input "text" at bounding box center [461, 14] width 95 height 17
type input "B-V-5TU5M64"
click at [521, 20] on button "button" at bounding box center [519, 14] width 20 height 17
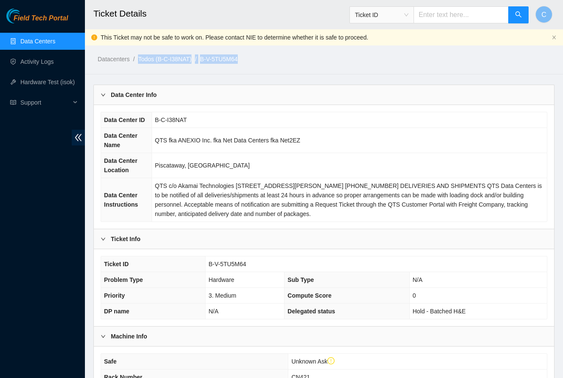
drag, startPoint x: 196, startPoint y: 64, endPoint x: 191, endPoint y: 53, distance: 12.2
click at [191, 53] on main "Ticket Details Ticket ID C This Ticket may not be safe to work on. Please conta…" at bounding box center [324, 287] width 478 height 575
click at [166, 78] on main "Ticket Details Ticket ID C This Ticket may not be safe to work on. Please conta…" at bounding box center [324, 287] width 478 height 575
drag, startPoint x: 162, startPoint y: 51, endPoint x: 190, endPoint y: 62, distance: 30.0
click at [190, 62] on div "Datacenters / Todos (B-C-I38NAT) / B-V-5TU5M64 /" at bounding box center [264, 40] width 359 height 48
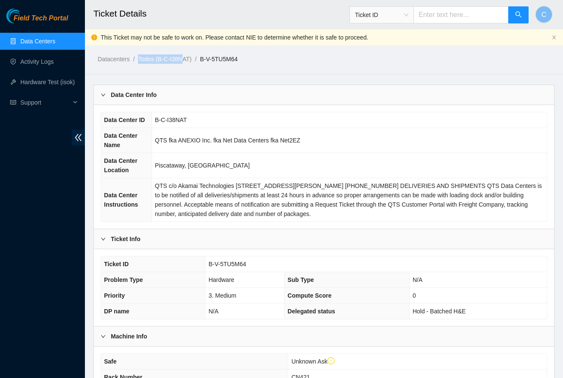
click at [180, 46] on div "Datacenters / Todos (B-C-I38NAT) / B-V-5TU5M64 /" at bounding box center [264, 40] width 359 height 48
drag, startPoint x: 199, startPoint y: 60, endPoint x: 157, endPoint y: 60, distance: 42.5
click at [157, 60] on li "Todos (B-C-I38NAT) /" at bounding box center [169, 58] width 62 height 9
click at [33, 42] on link "Data Centers" at bounding box center [37, 41] width 35 height 7
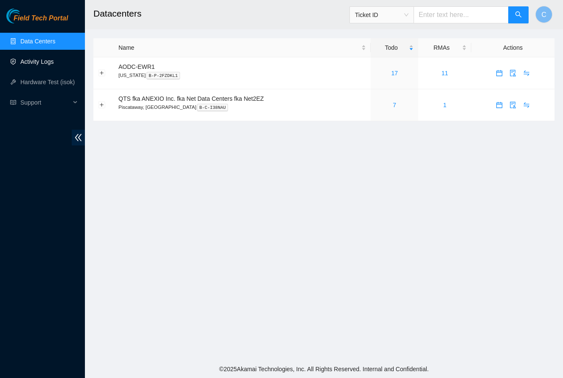
click at [31, 59] on link "Activity Logs" at bounding box center [37, 61] width 34 height 7
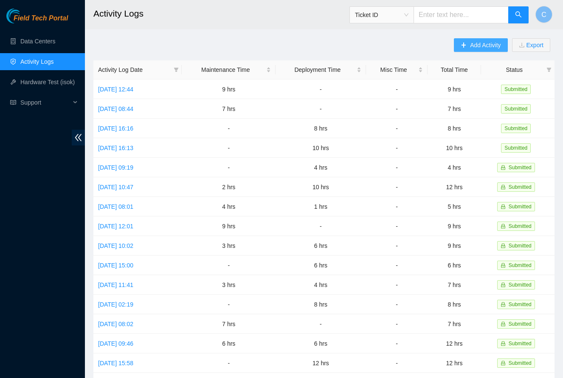
click at [475, 50] on button "Add Activity" at bounding box center [481, 45] width 54 height 14
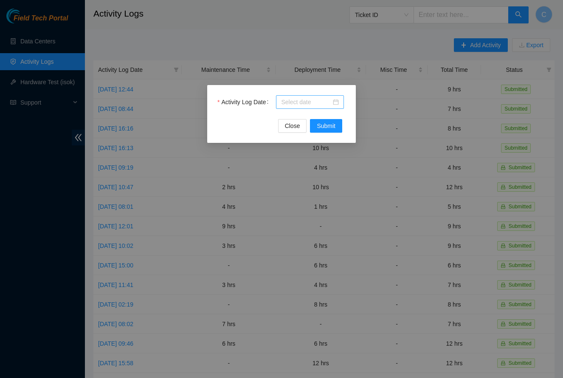
click at [307, 107] on div at bounding box center [310, 102] width 68 height 14
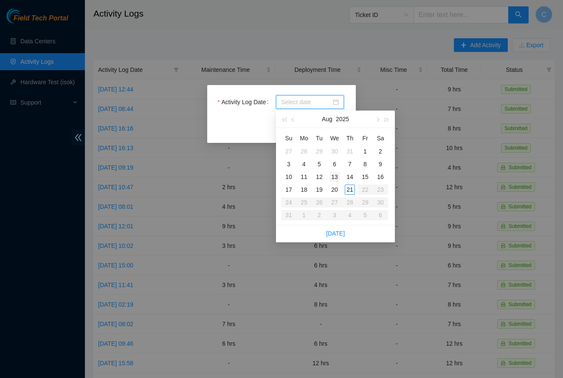
type input "2025-07-29"
type input "2025-08-13"
type input "2025-08-20"
click at [336, 188] on div "20" at bounding box center [335, 189] width 10 height 10
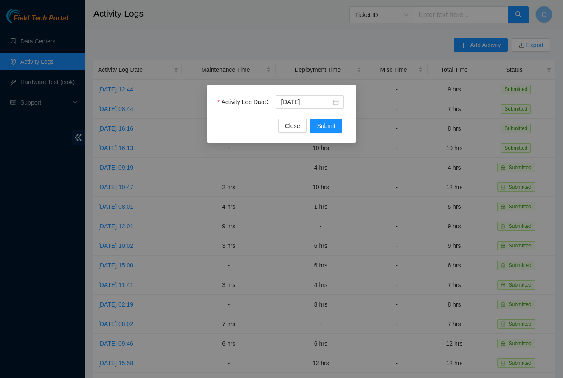
click at [324, 136] on div "Activity Log Date 2025-08-20 Close Submit" at bounding box center [281, 114] width 149 height 58
click at [323, 123] on span "Submit" at bounding box center [326, 125] width 19 height 9
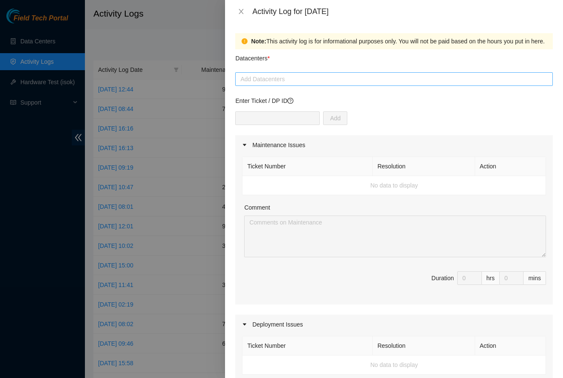
click at [279, 81] on div at bounding box center [395, 79] width 314 height 10
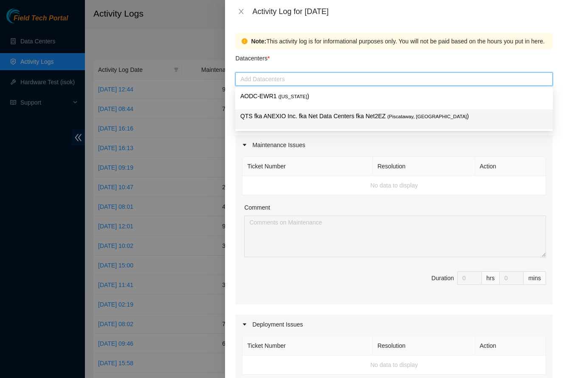
click at [280, 111] on p "QTS fka ANEXIO Inc. fka Net Data Centers fka Net2EZ ( Piscataway, NJ )" at bounding box center [394, 116] width 308 height 10
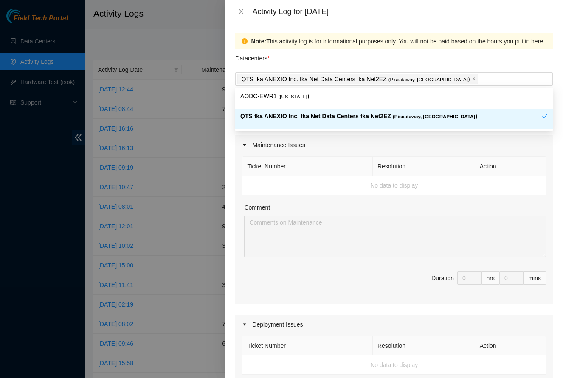
click at [296, 187] on td "No data to display" at bounding box center [395, 185] width 304 height 19
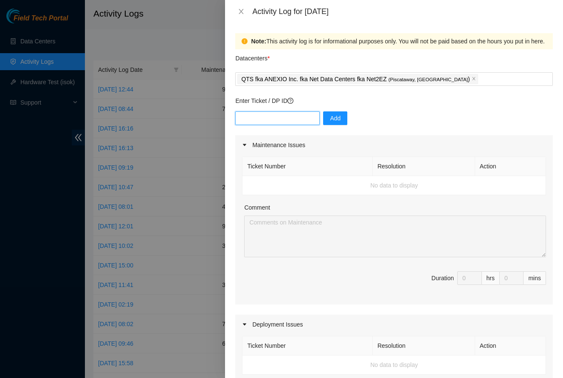
click at [276, 120] on input "text" at bounding box center [277, 118] width 85 height 14
type input "B-C-I38NAT"
click at [336, 116] on span "Add" at bounding box center [335, 117] width 11 height 9
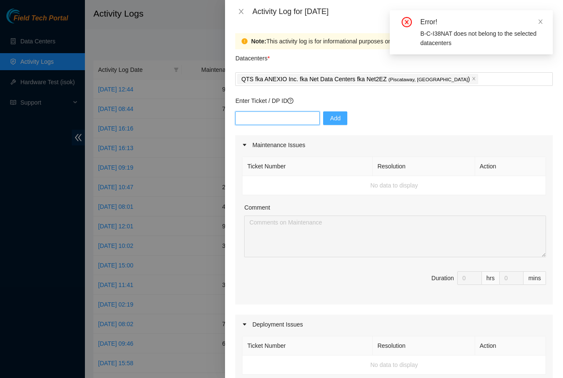
click at [275, 123] on input "text" at bounding box center [277, 118] width 85 height 14
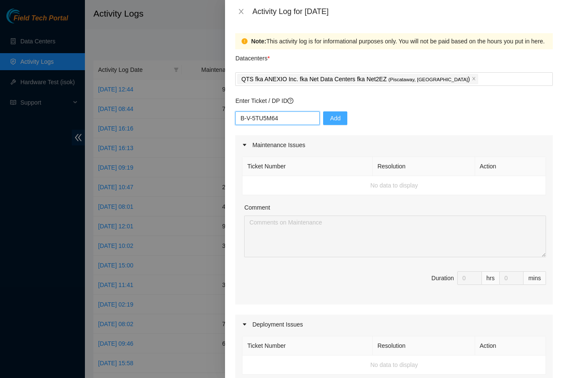
type input "B-V-5TU5M64"
click at [337, 121] on span "Add" at bounding box center [335, 117] width 11 height 9
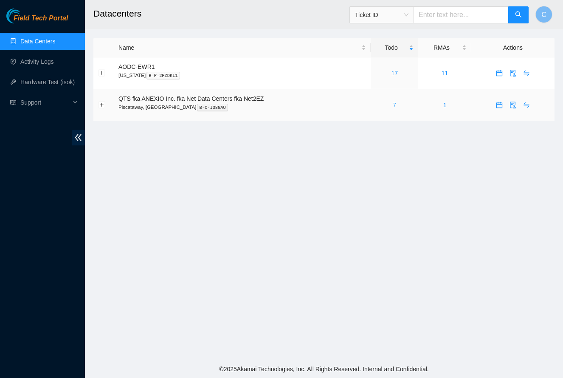
click at [396, 105] on link "7" at bounding box center [394, 105] width 3 height 7
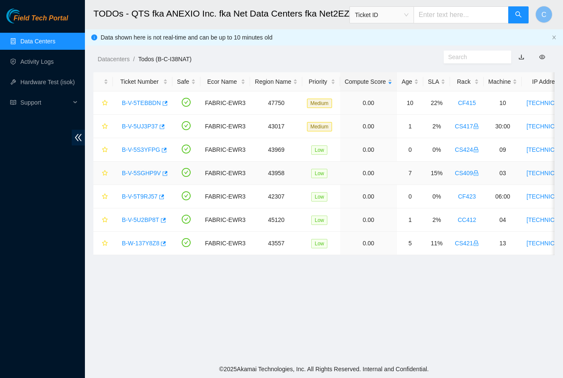
click at [136, 178] on div "B-V-5SGHP9V" at bounding box center [143, 173] width 50 height 14
click at [136, 172] on link "B-V-5SGHP9V" at bounding box center [141, 173] width 39 height 7
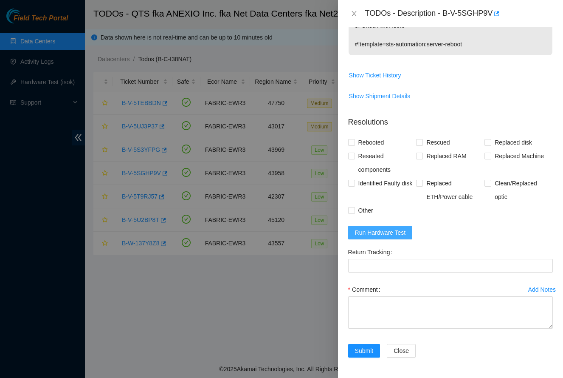
scroll to position [280, 0]
click at [389, 229] on span "Run Hardware Test" at bounding box center [380, 232] width 51 height 9
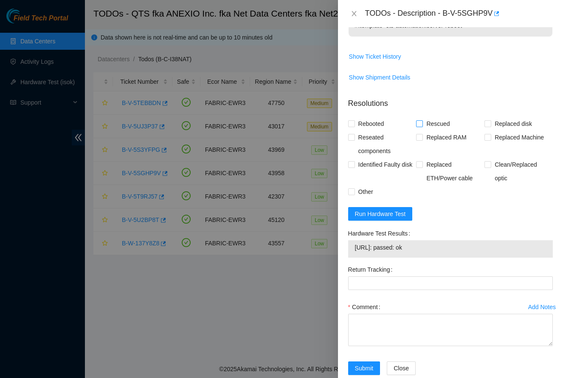
click at [437, 130] on span "Rescued" at bounding box center [438, 124] width 30 height 14
click at [422, 126] on input "Rescued" at bounding box center [419, 123] width 6 height 6
checkbox input "true"
click at [351, 131] on form "Resolutions Rebooted Rescued Replaced disk Reseated components Replaced RAM Rep…" at bounding box center [450, 238] width 205 height 294
click at [360, 130] on span "Rebooted" at bounding box center [371, 124] width 33 height 14
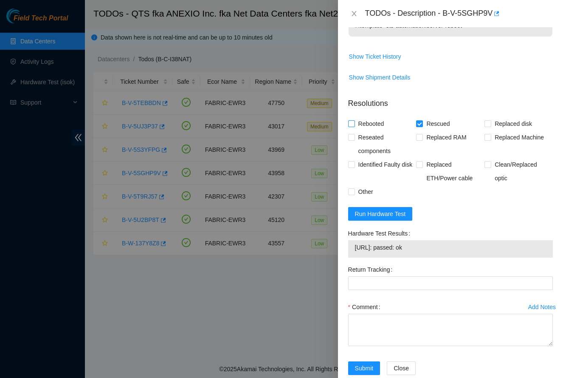
click at [354, 126] on input "Rebooted" at bounding box center [351, 123] width 6 height 6
checkbox input "true"
click at [392, 340] on textarea "Comment" at bounding box center [450, 330] width 205 height 32
paste textarea "-Safely powered down. -Reseated all disks. -Rescued and rebooted. -Configured a…"
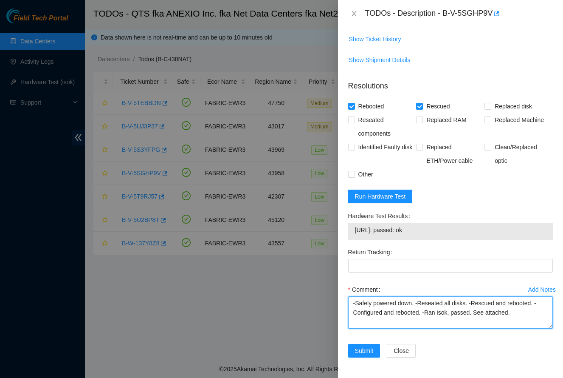
scroll to position [316, 0]
type textarea "-Safely powered down. -Reseated all disks. -Rescued and rebooted. -Configured a…"
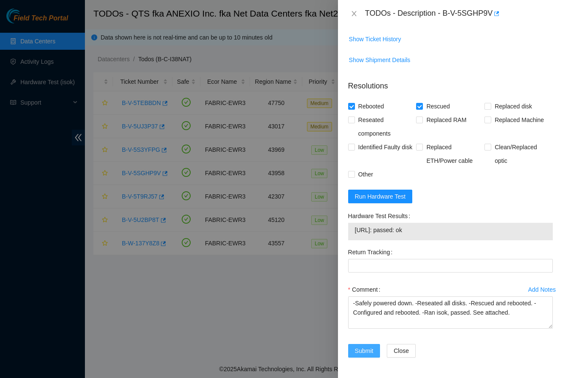
click at [366, 348] on span "Submit" at bounding box center [364, 350] width 19 height 9
